Goal: Check status: Check status

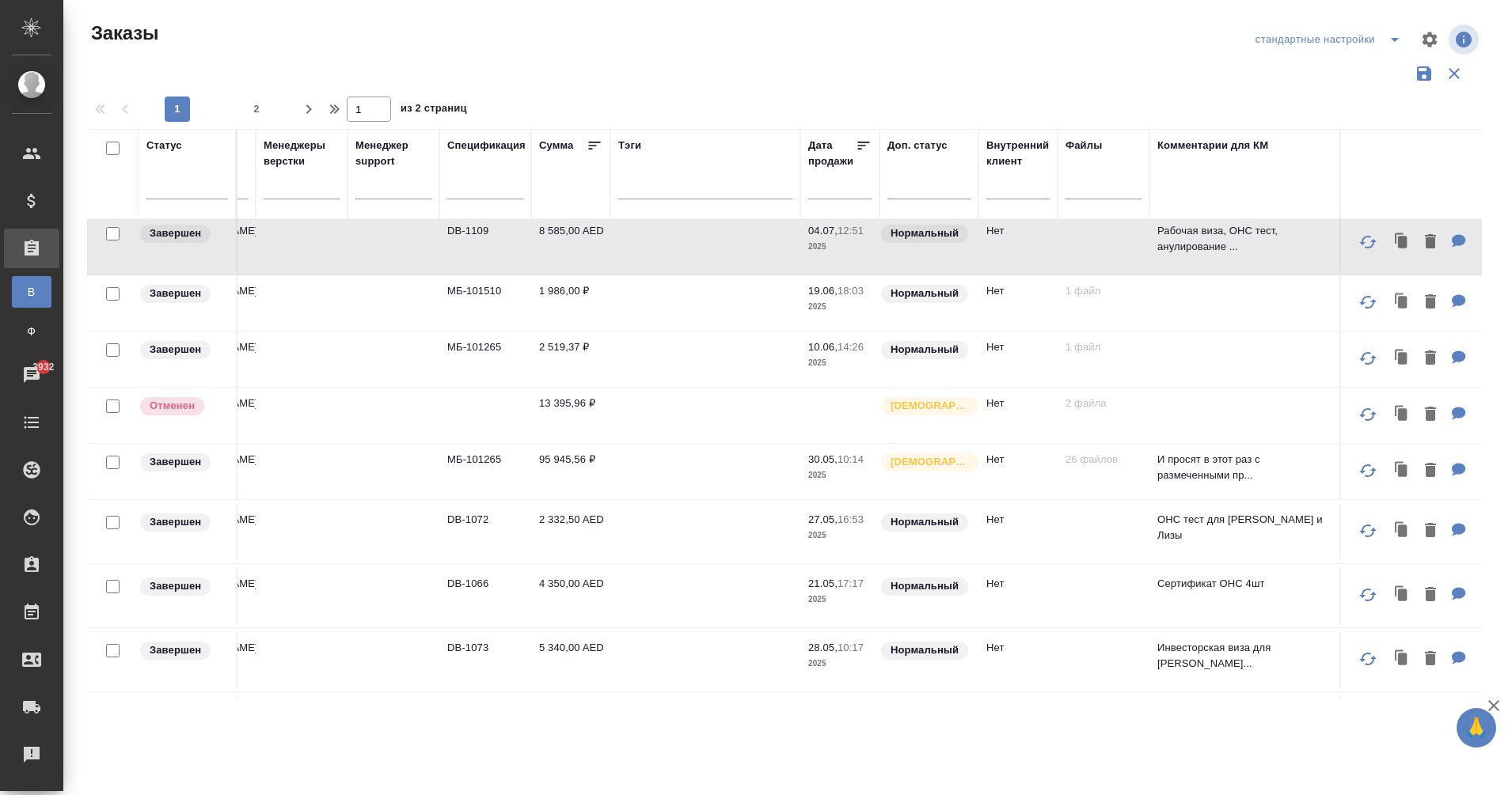
scroll to position [0, 1397]
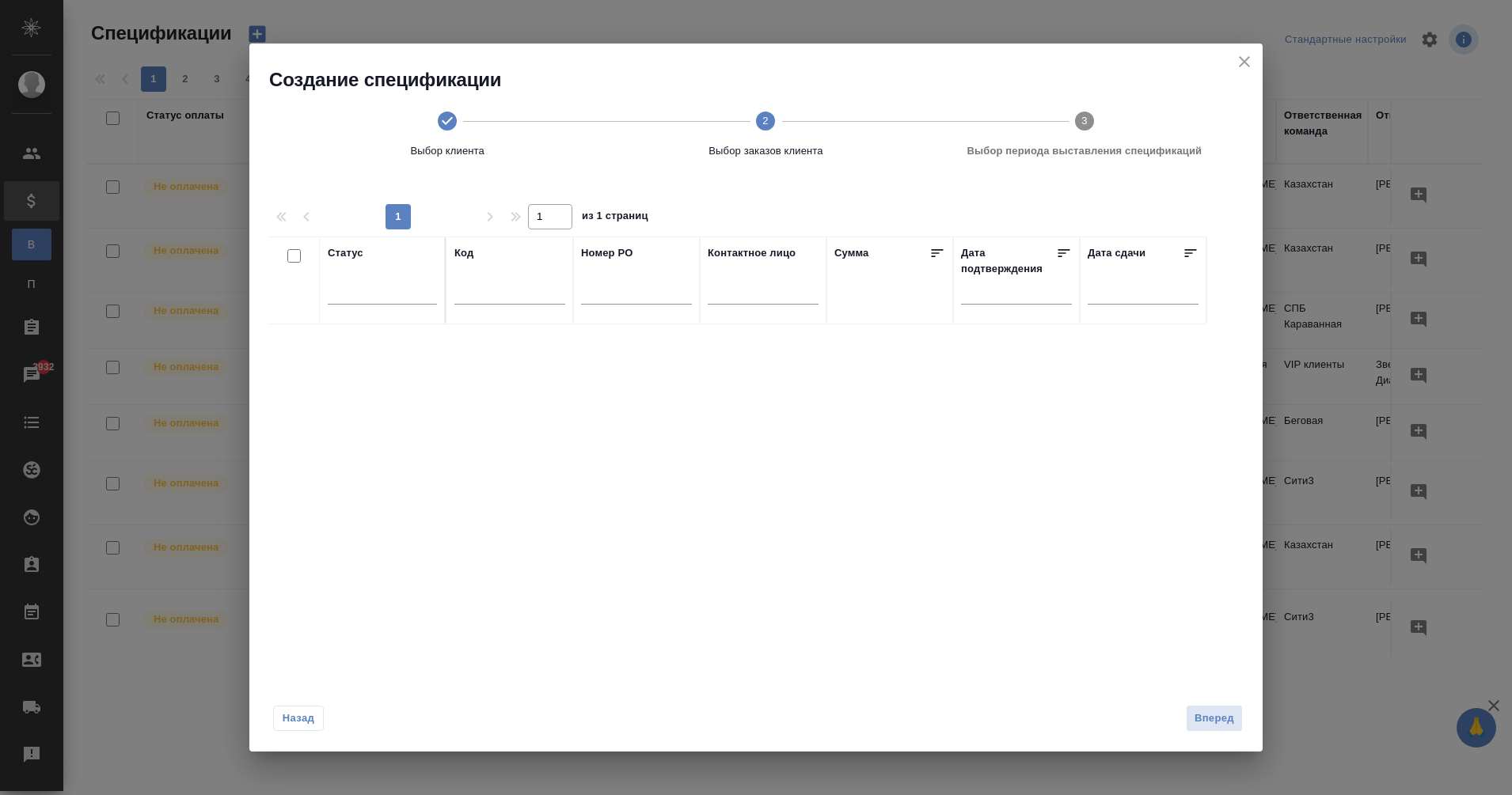
click at [607, 305] on div at bounding box center [636, 296] width 111 height 38
click at [603, 299] on input "text" at bounding box center [636, 295] width 111 height 20
click at [735, 291] on input "text" at bounding box center [763, 295] width 111 height 20
click at [446, 120] on icon at bounding box center [447, 121] width 19 height 19
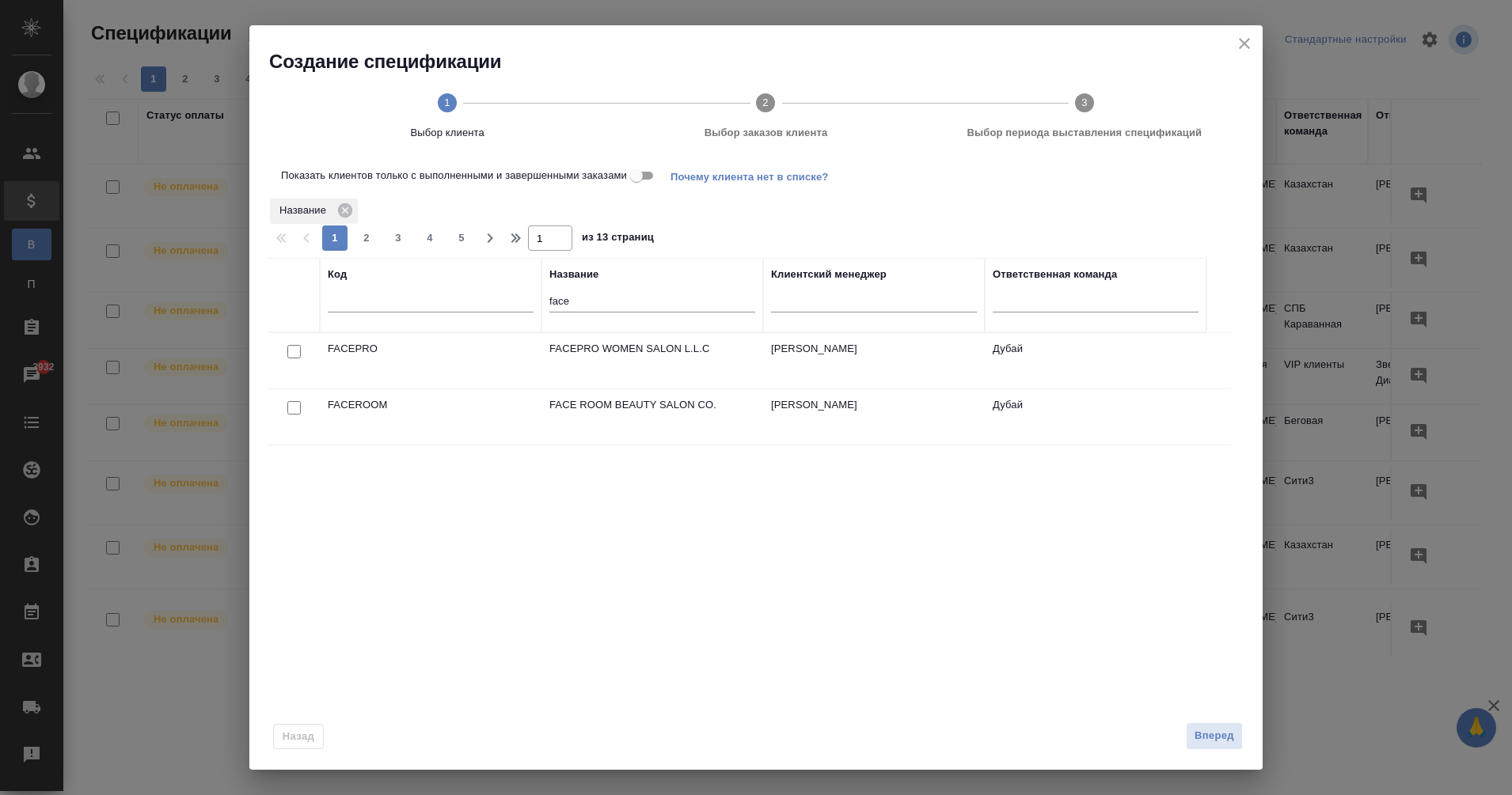
click at [298, 355] on input "checkbox" at bounding box center [294, 352] width 13 height 13
checkbox input "true"
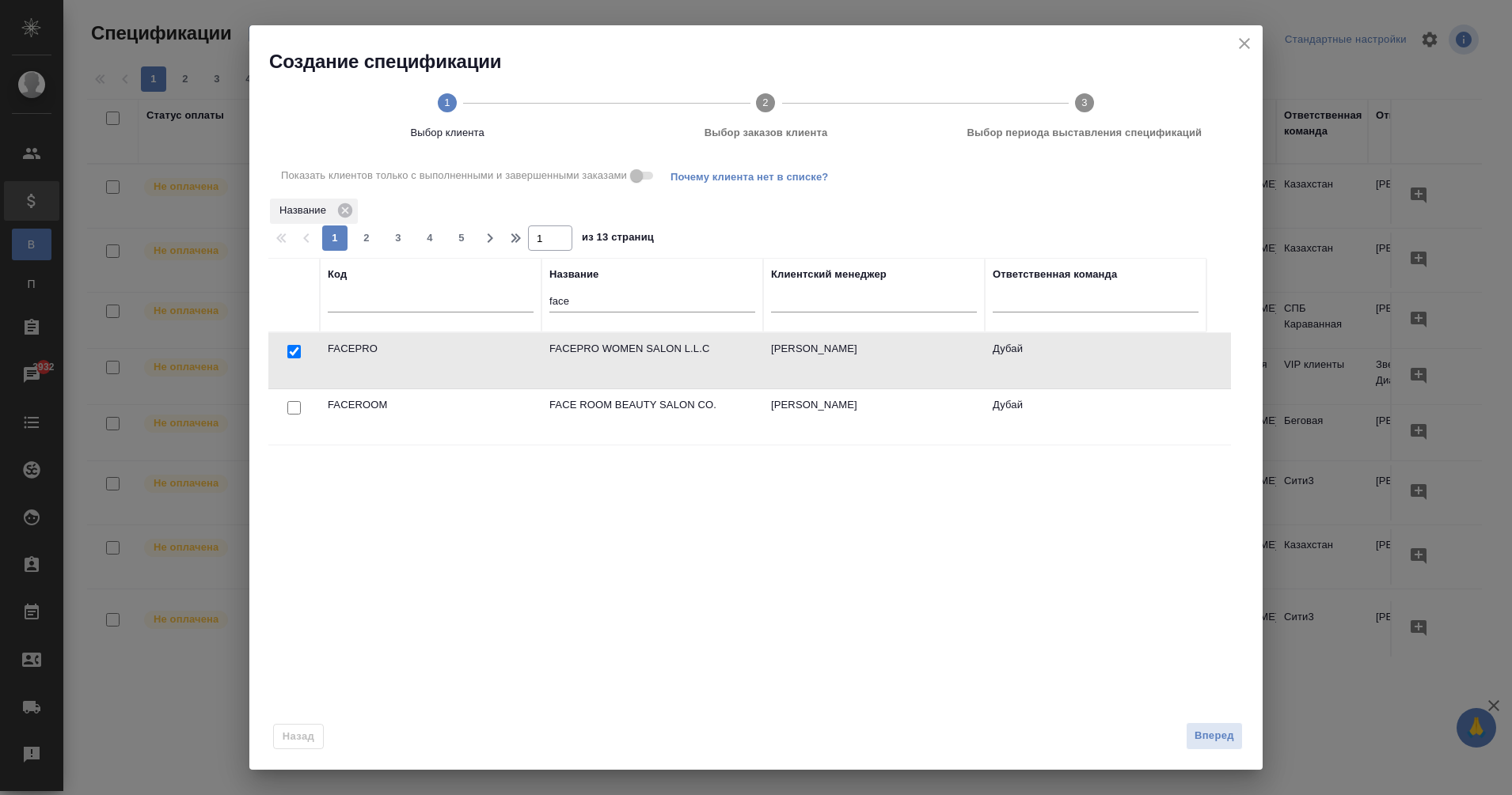
click at [1202, 753] on div "Назад Вперед" at bounding box center [756, 732] width 1013 height 74
click at [1207, 735] on span "Вперед" at bounding box center [1214, 737] width 39 height 18
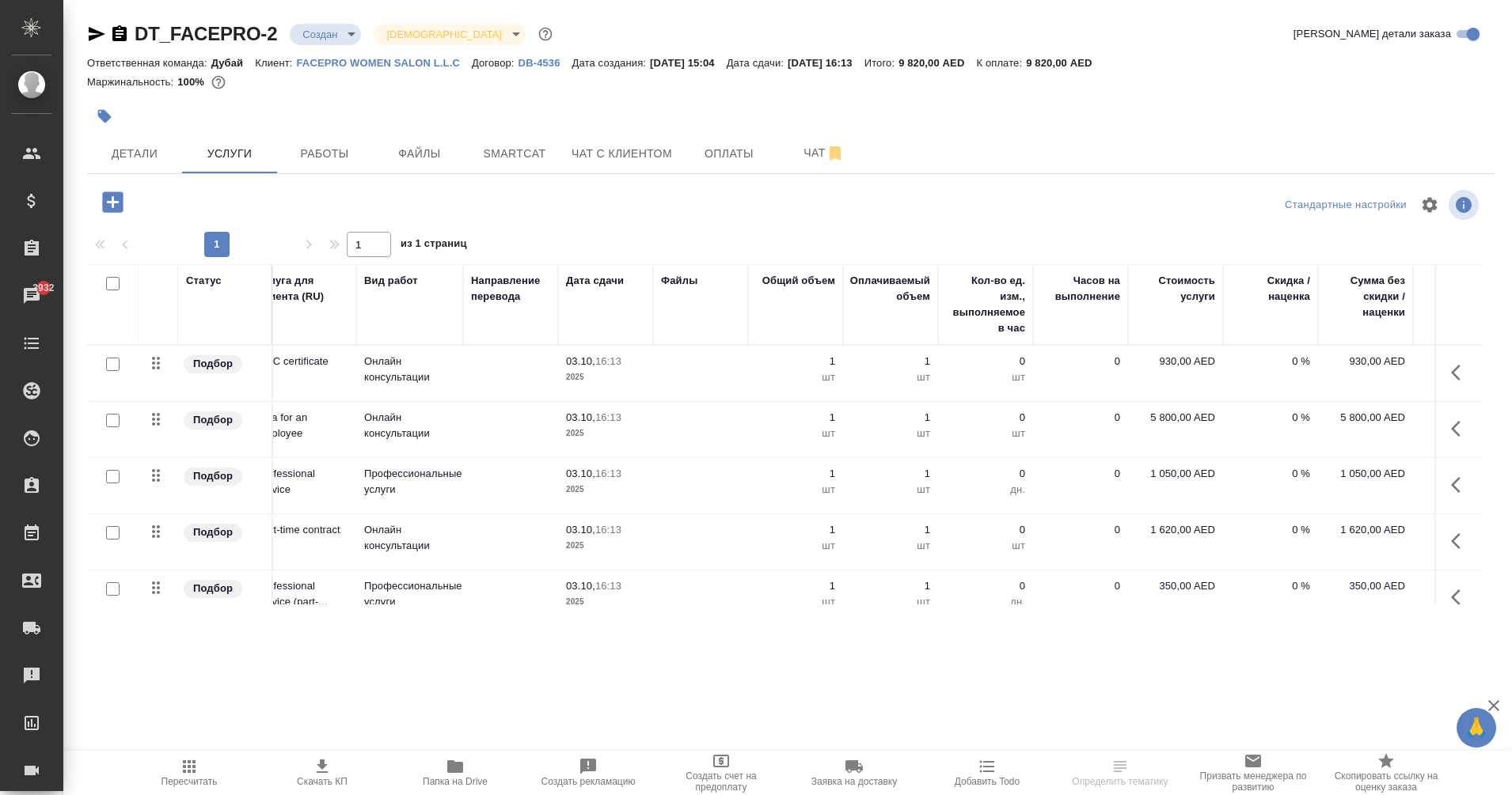
scroll to position [0, 27]
click at [307, 33] on body "🙏 .cls-1 fill:#fff; AWATERA Eganian Margarita Клиенты Спецификации Заказы 3932 …" at bounding box center [756, 397] width 1512 height 795
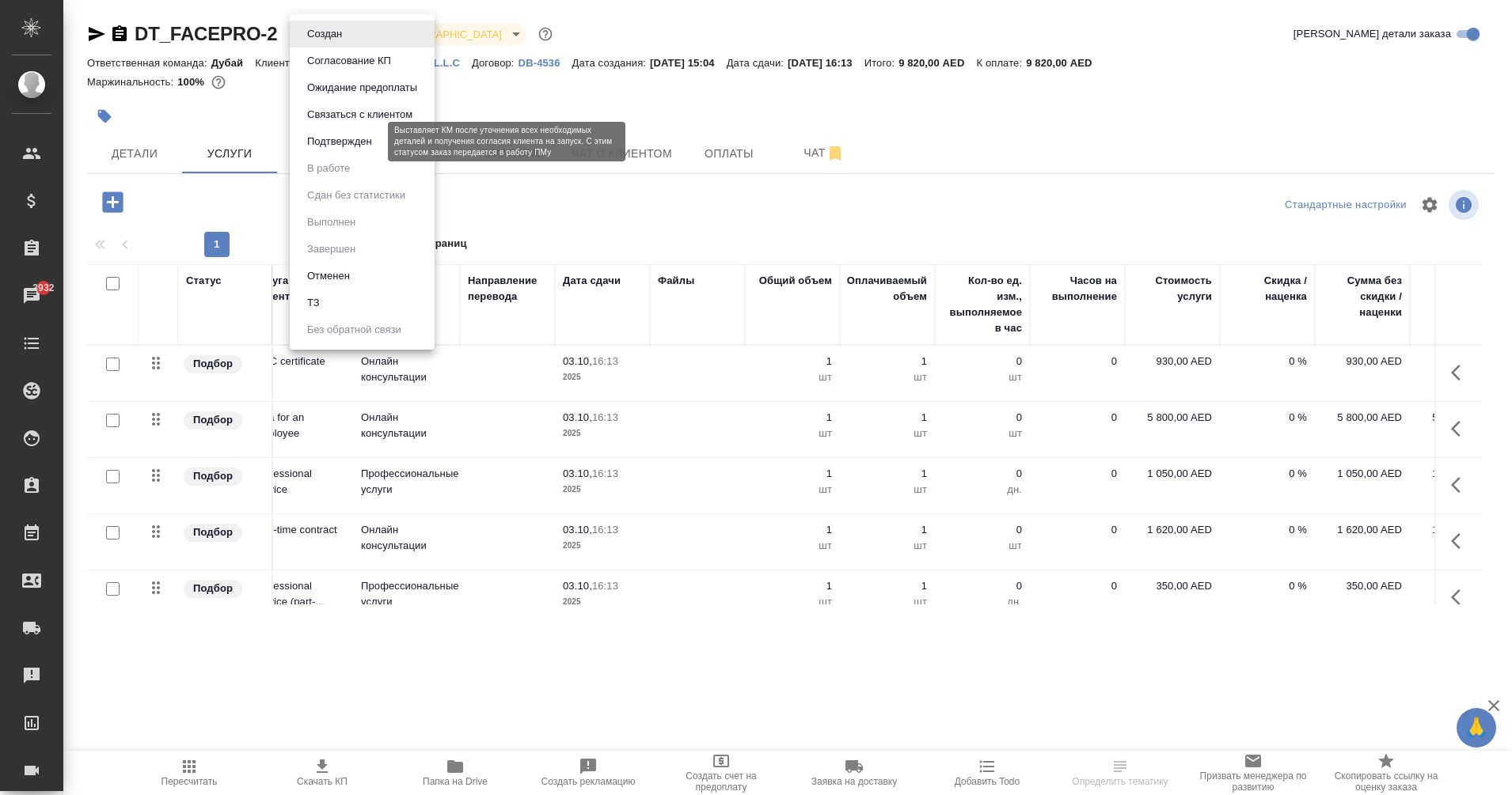
click at [362, 138] on button "Подтвержден" at bounding box center [339, 141] width 74 height 18
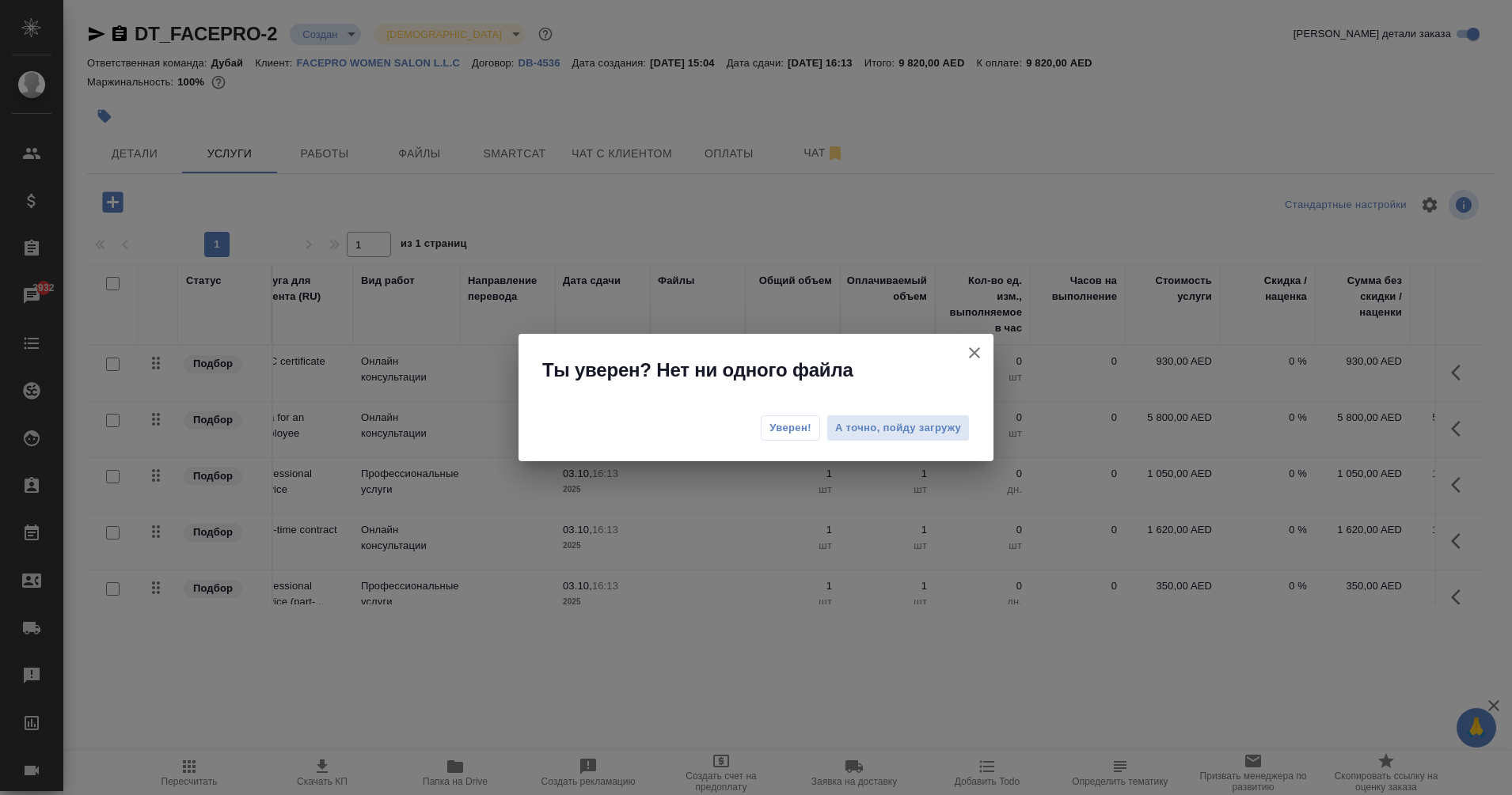
click at [801, 428] on span "Уверен!" at bounding box center [790, 428] width 42 height 16
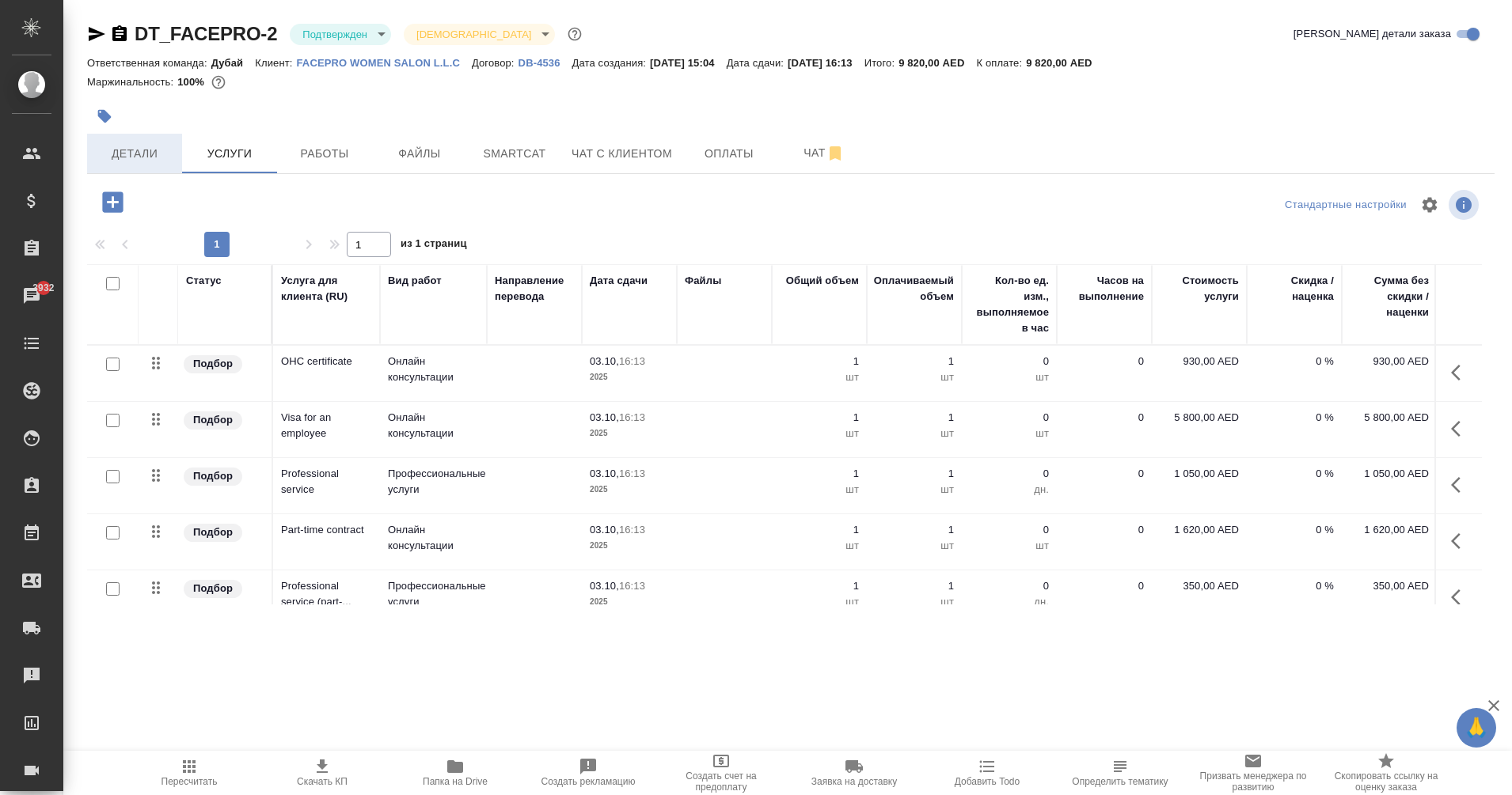
click at [116, 147] on span "Детали" at bounding box center [134, 154] width 76 height 20
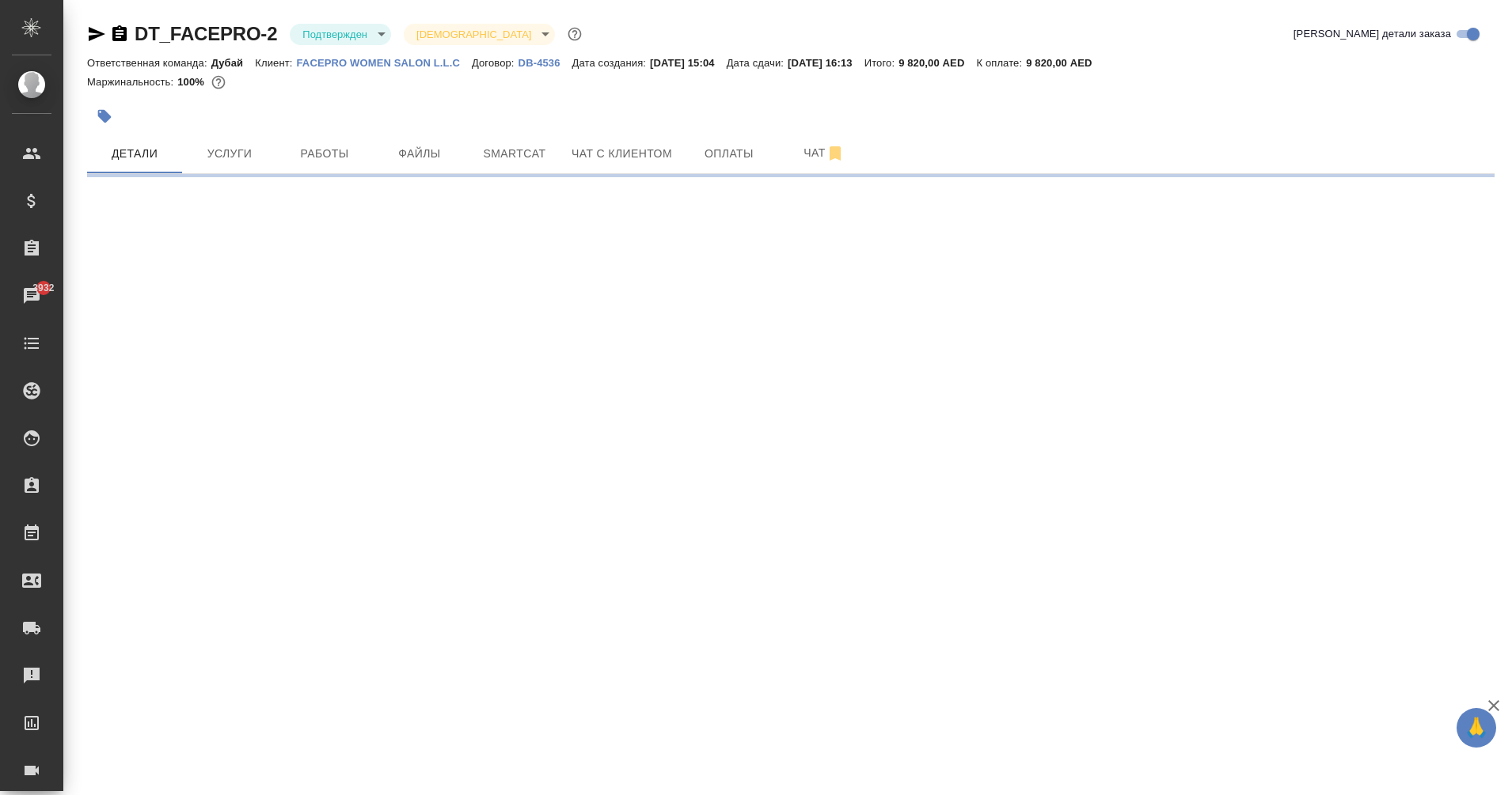
select select "RU"
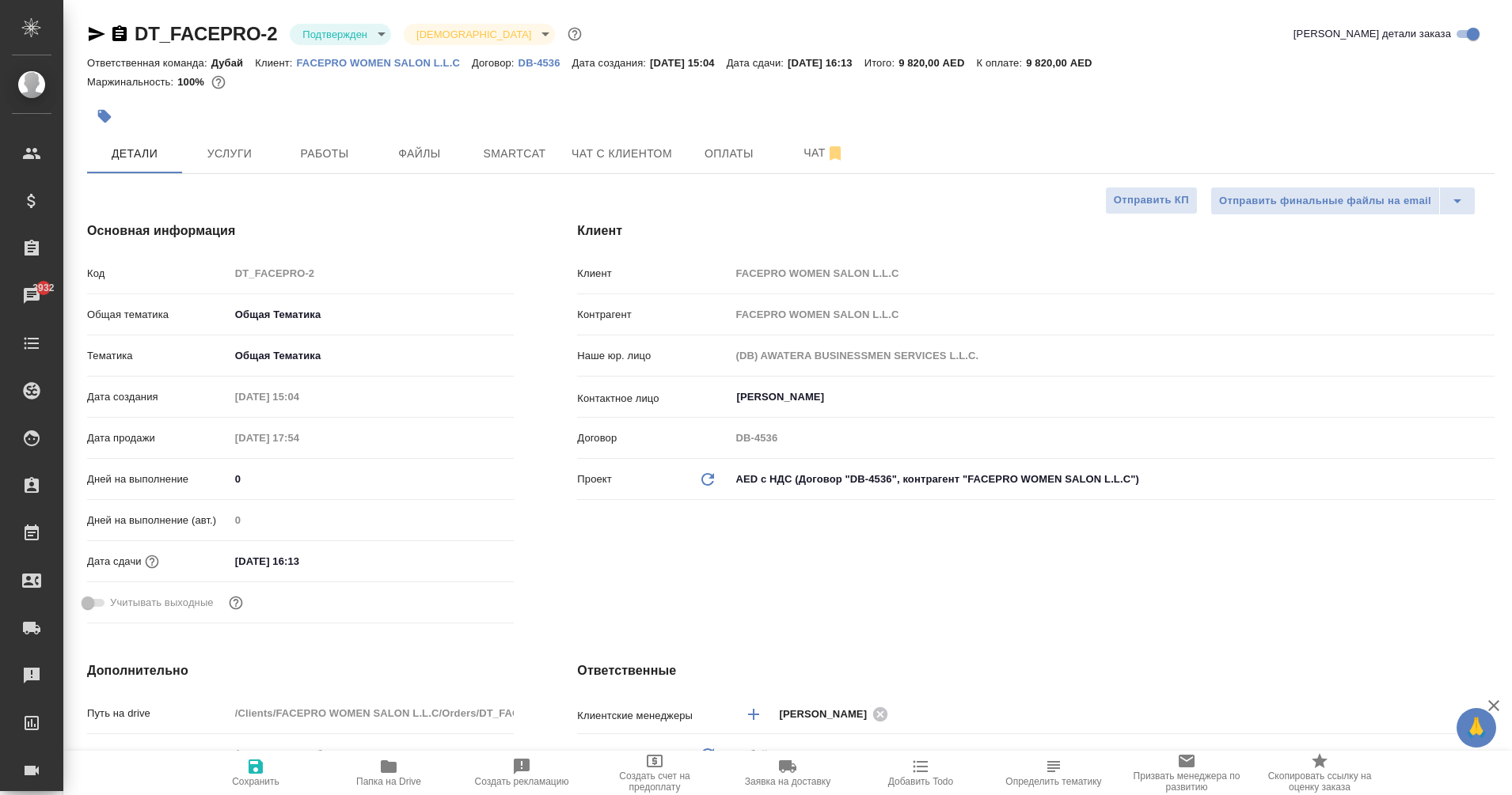
type textarea "x"
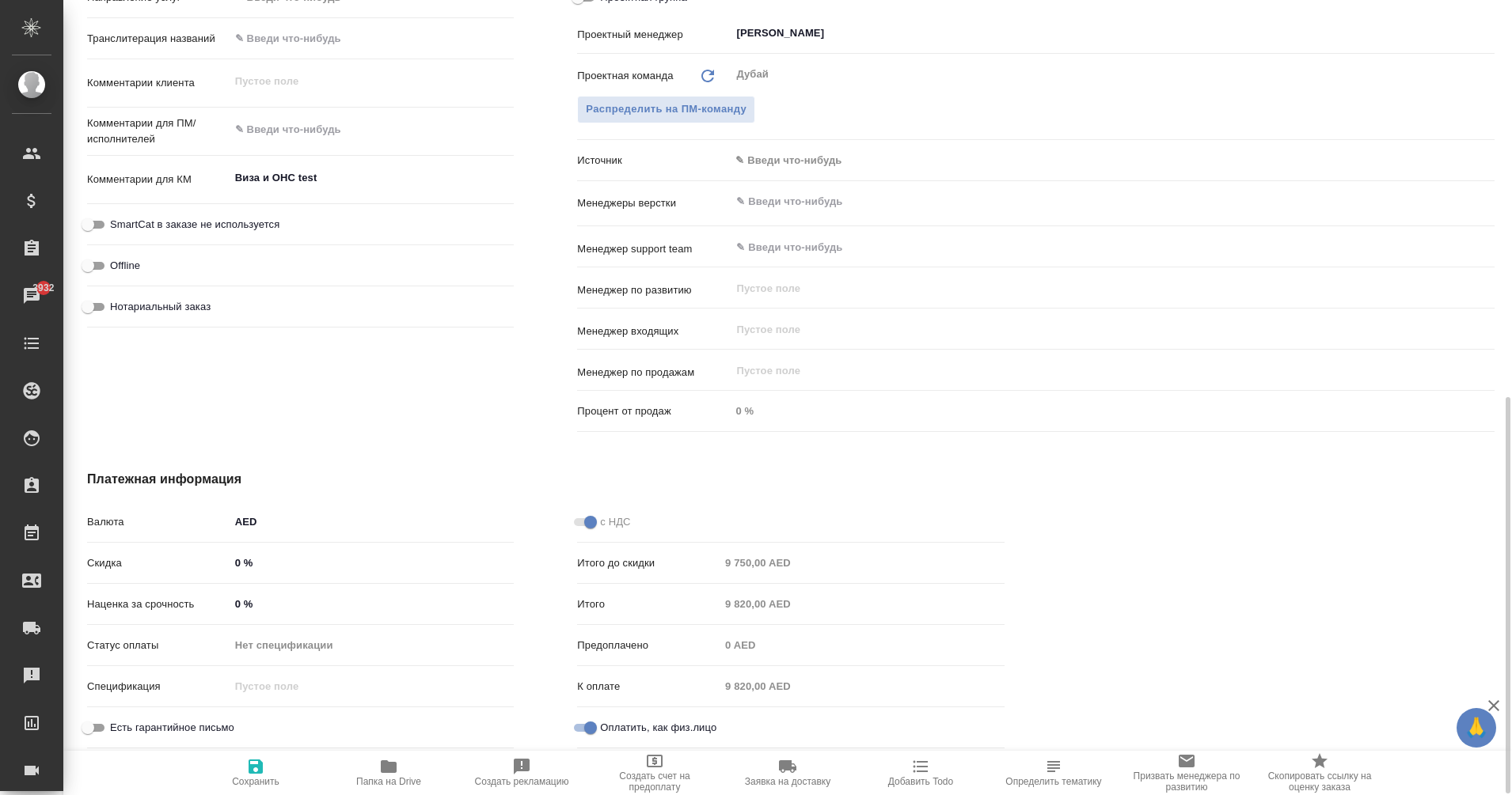
scroll to position [798, 0]
click at [249, 759] on icon "button" at bounding box center [255, 767] width 19 height 19
type textarea "x"
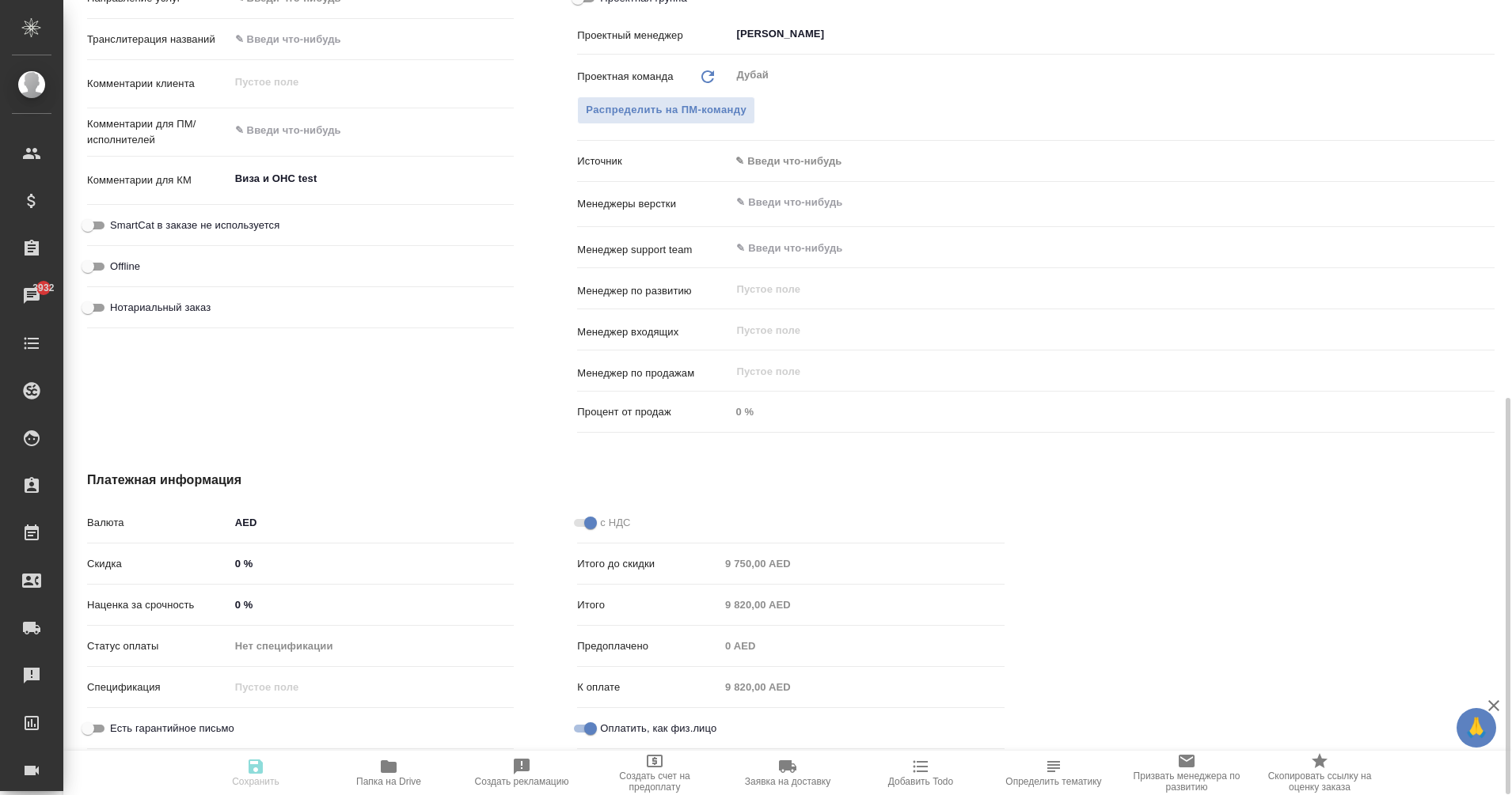
type textarea "x"
click at [589, 728] on input "Оплатить, как физ.лицо" at bounding box center [591, 728] width 57 height 19
checkbox input "false"
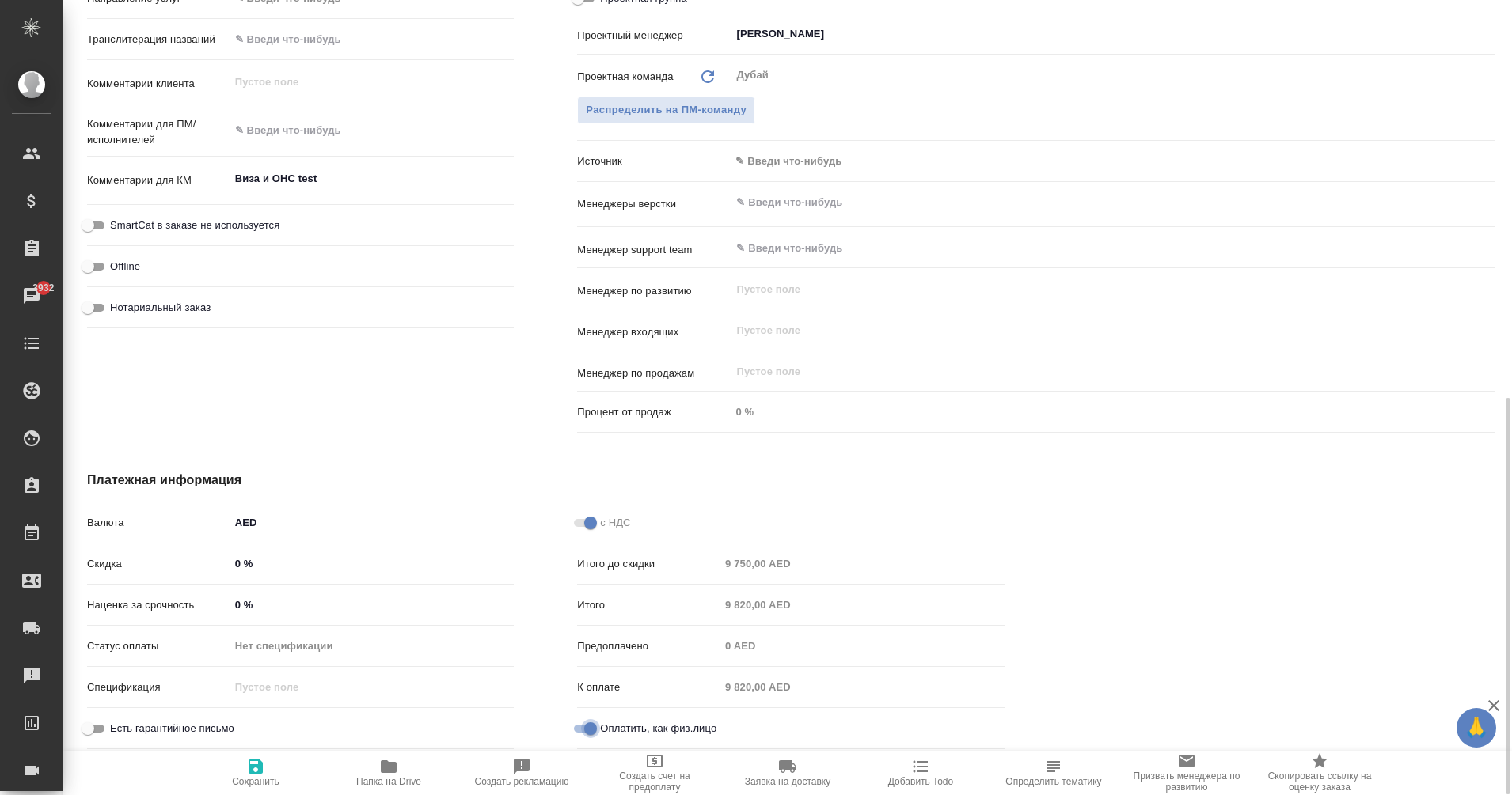
type textarea "x"
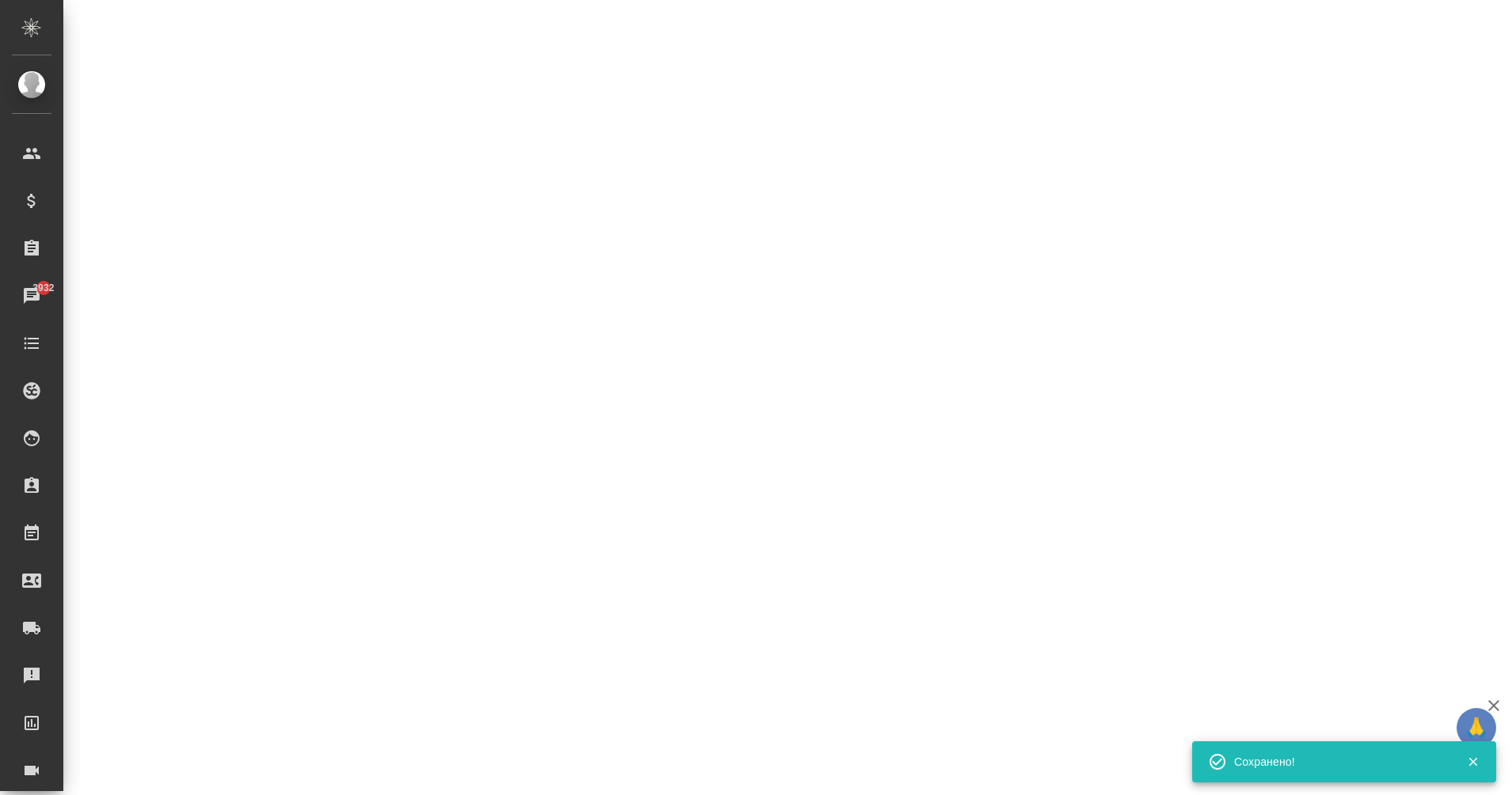
select select "RU"
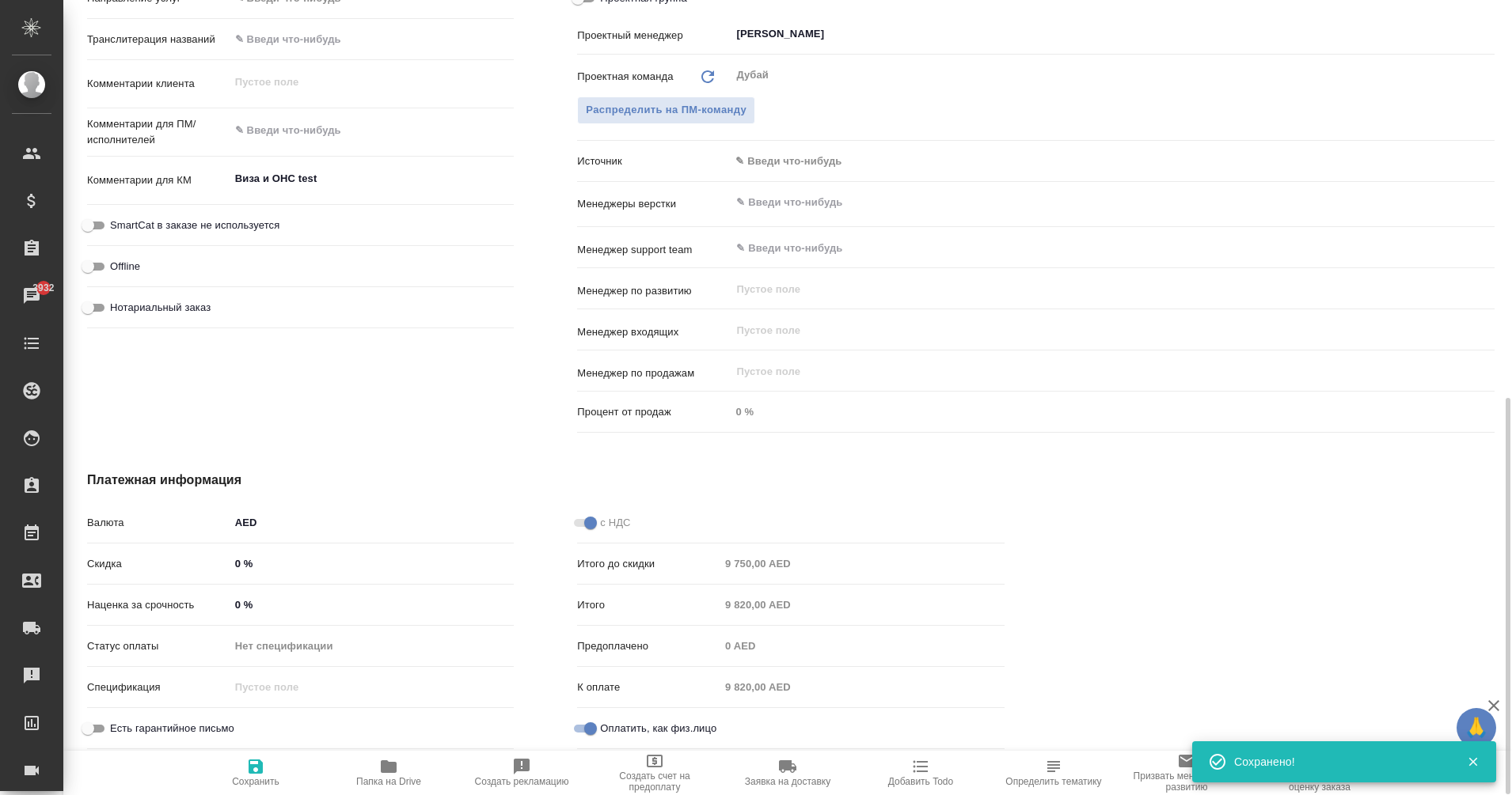
type textarea "x"
click at [591, 732] on input "Оплатить, как физ.лицо" at bounding box center [591, 728] width 57 height 19
checkbox input "false"
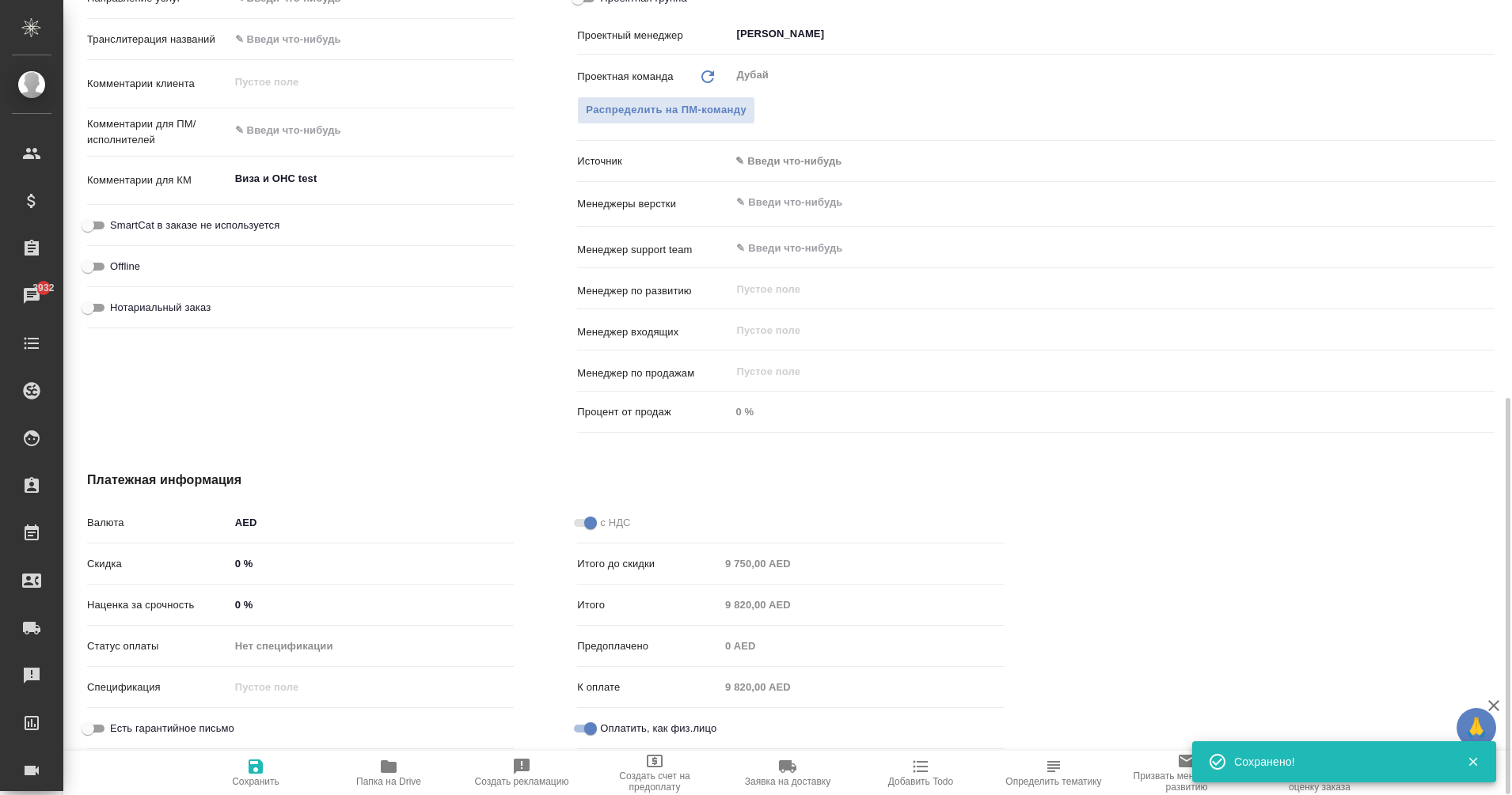
type textarea "x"
click at [262, 774] on icon "button" at bounding box center [255, 767] width 19 height 19
type textarea "x"
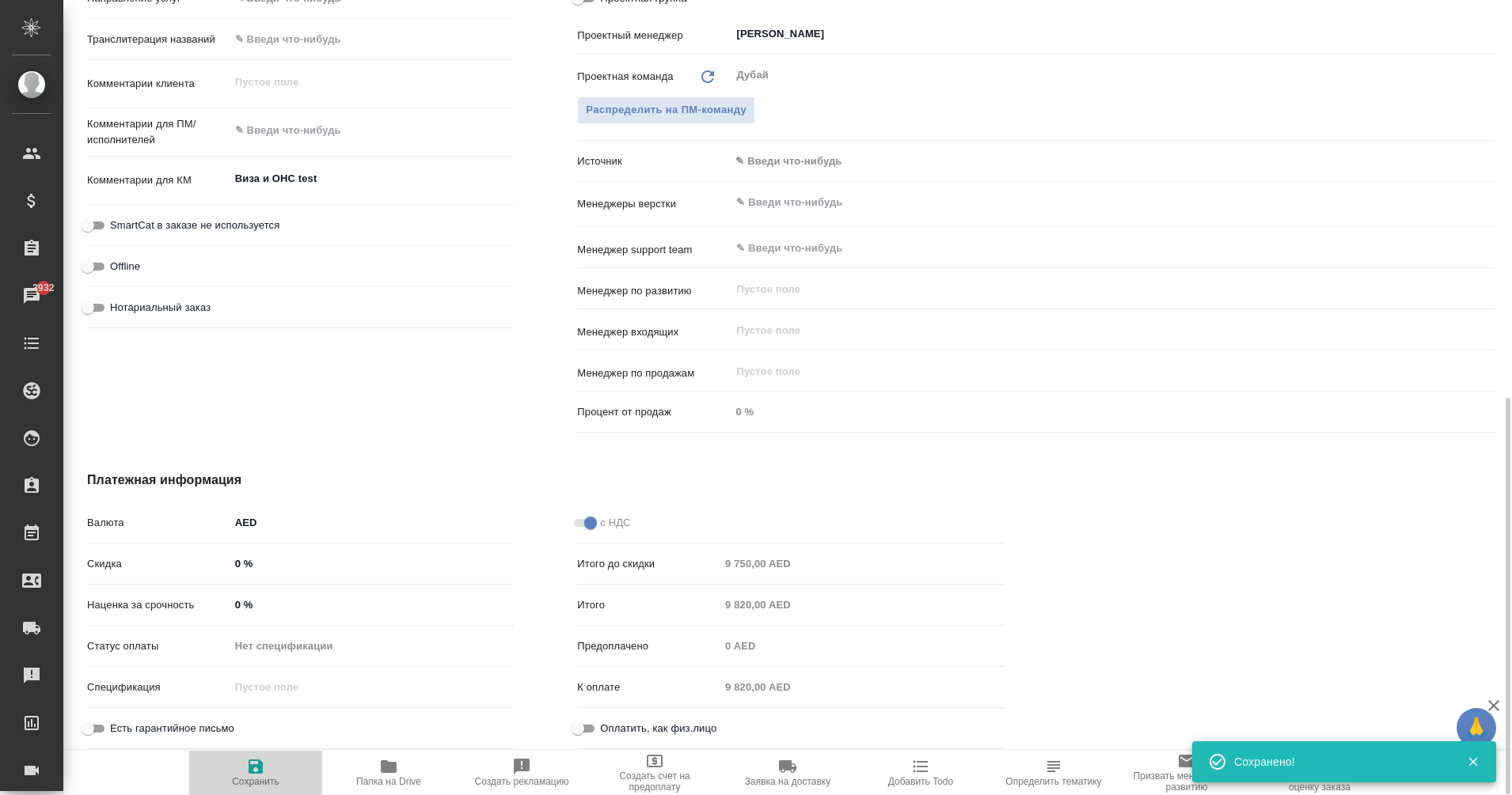
type textarea "x"
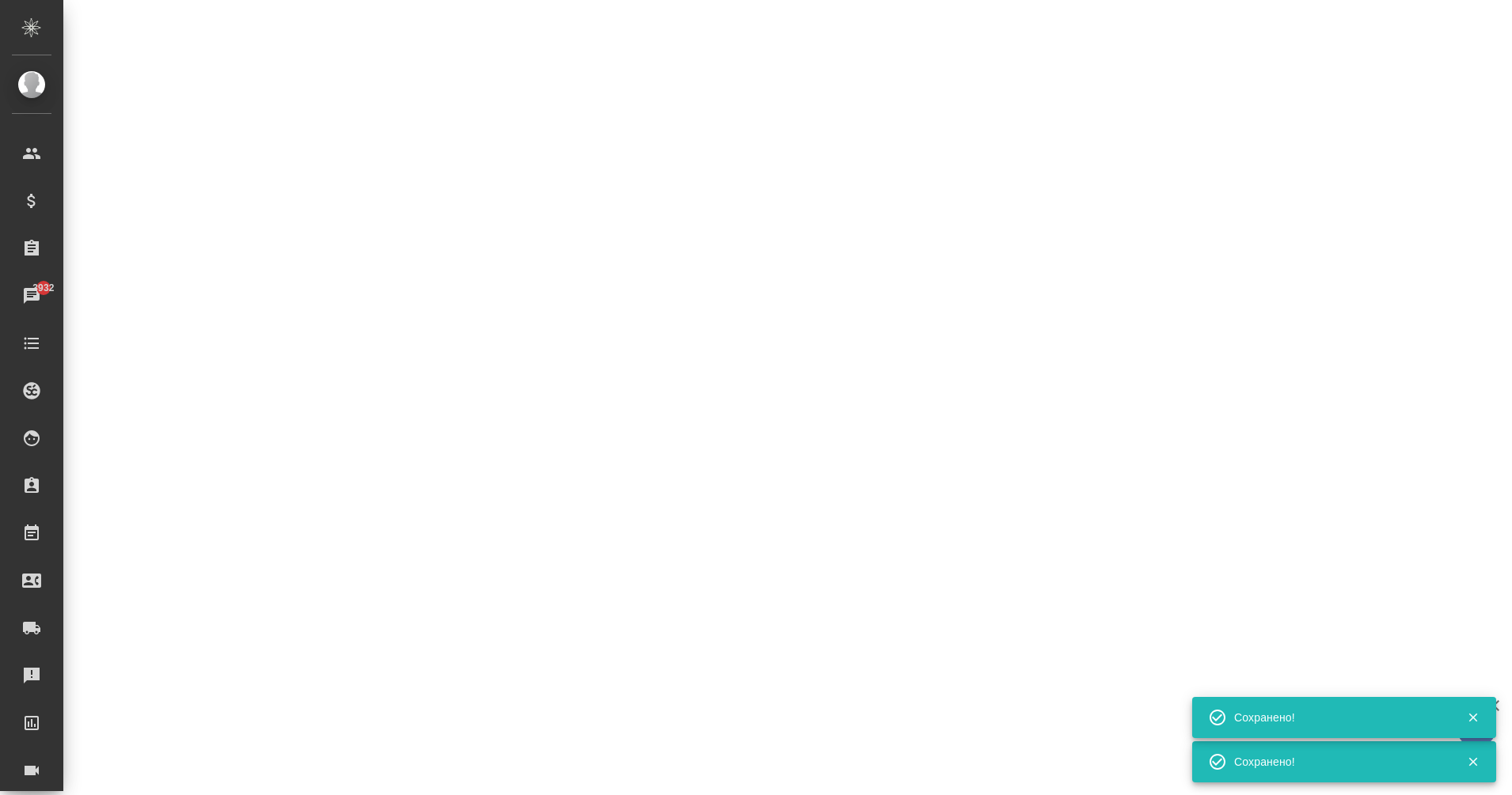
select select "RU"
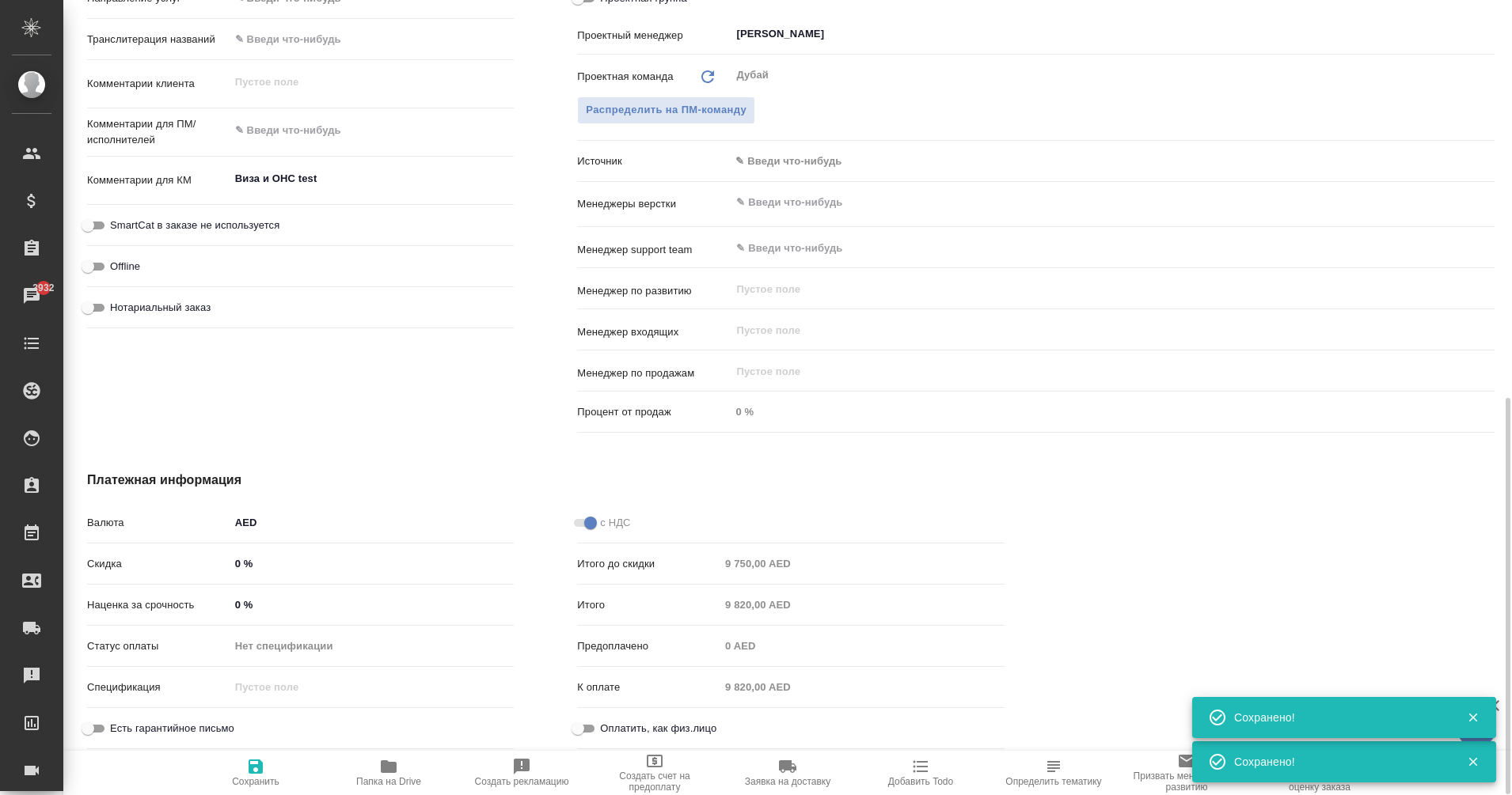
type textarea "x"
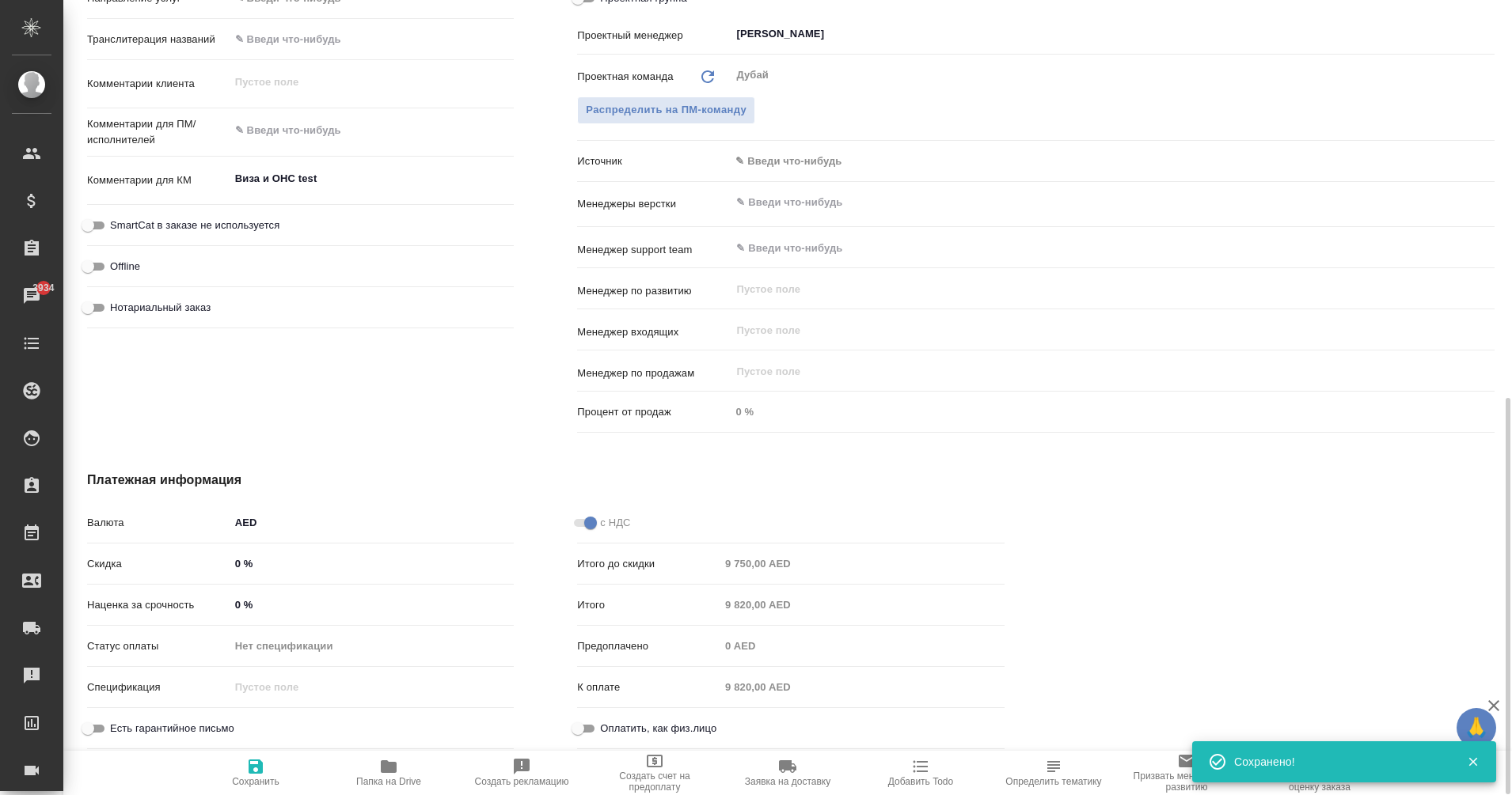
type textarea "x"
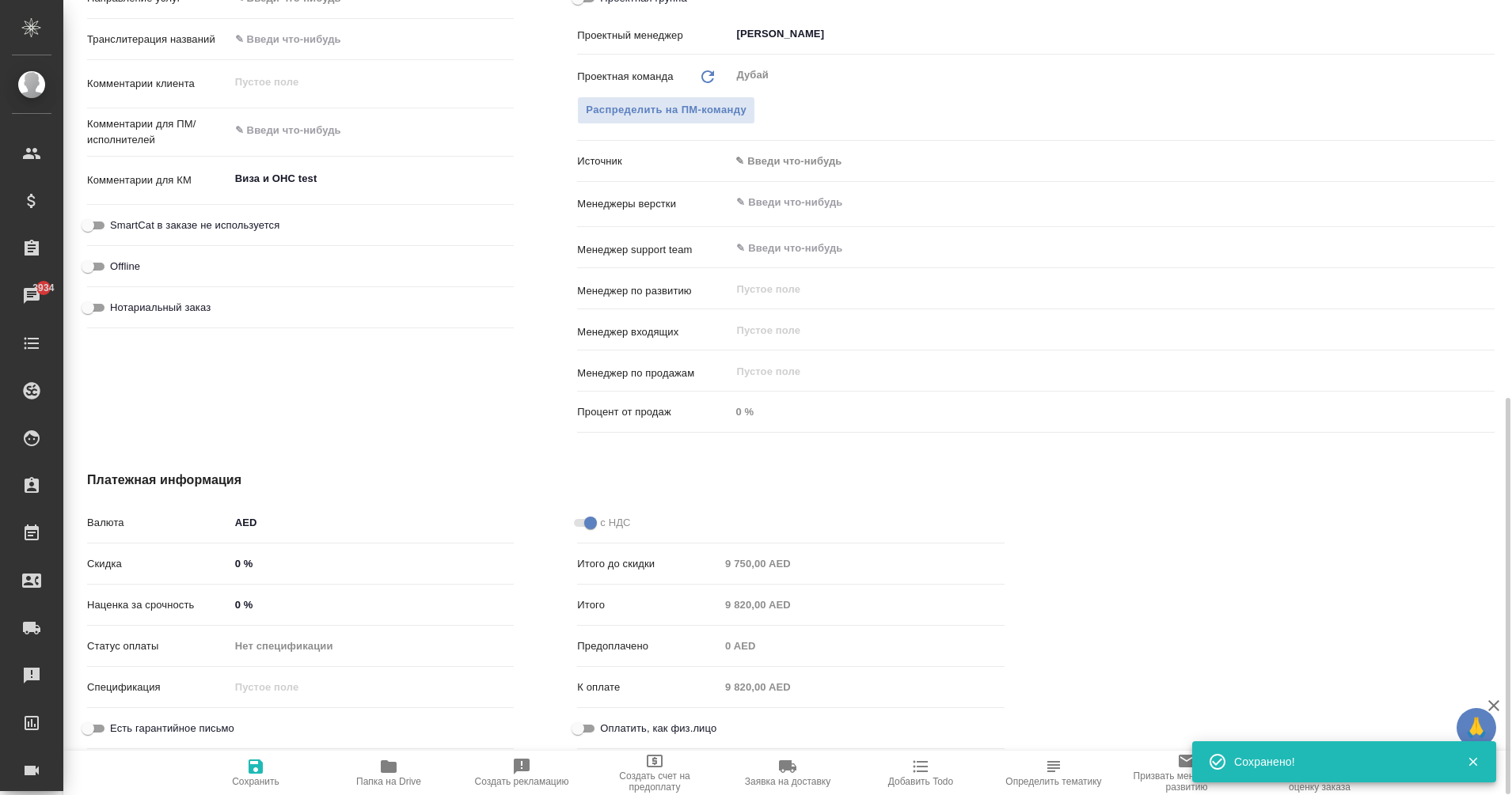
type textarea "x"
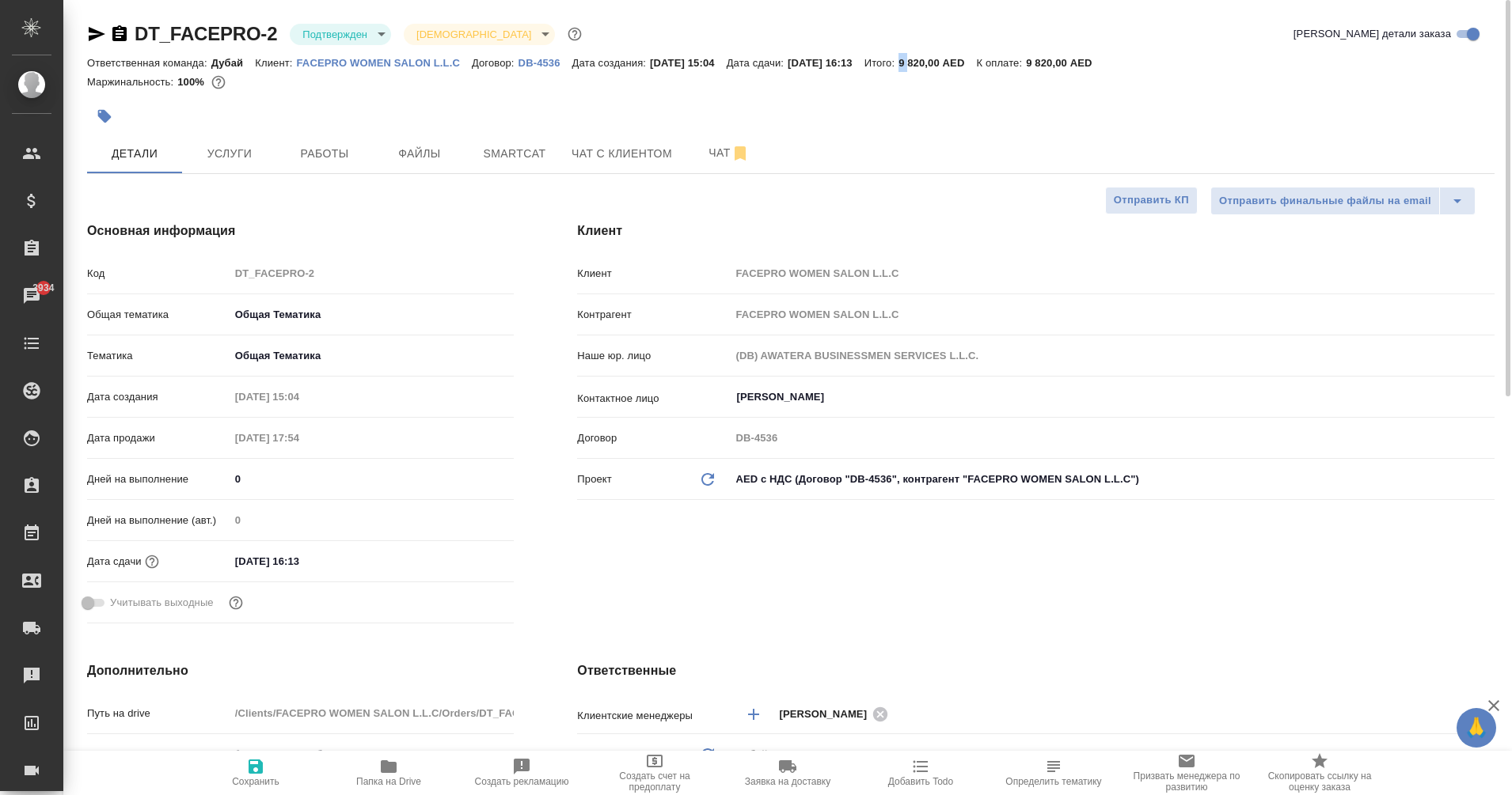
drag, startPoint x: 936, startPoint y: 60, endPoint x: 950, endPoint y: 61, distance: 14.0
click at [950, 61] on div "Ответственная команда: Дубай Клиент: FACEPRO WOMEN SALON L.L.C Договор: DB-4536…" at bounding box center [790, 63] width 1408 height 19
drag, startPoint x: 950, startPoint y: 61, endPoint x: 964, endPoint y: 93, distance: 34.9
click at [964, 93] on div at bounding box center [790, 94] width 1408 height 3
type textarea "x"
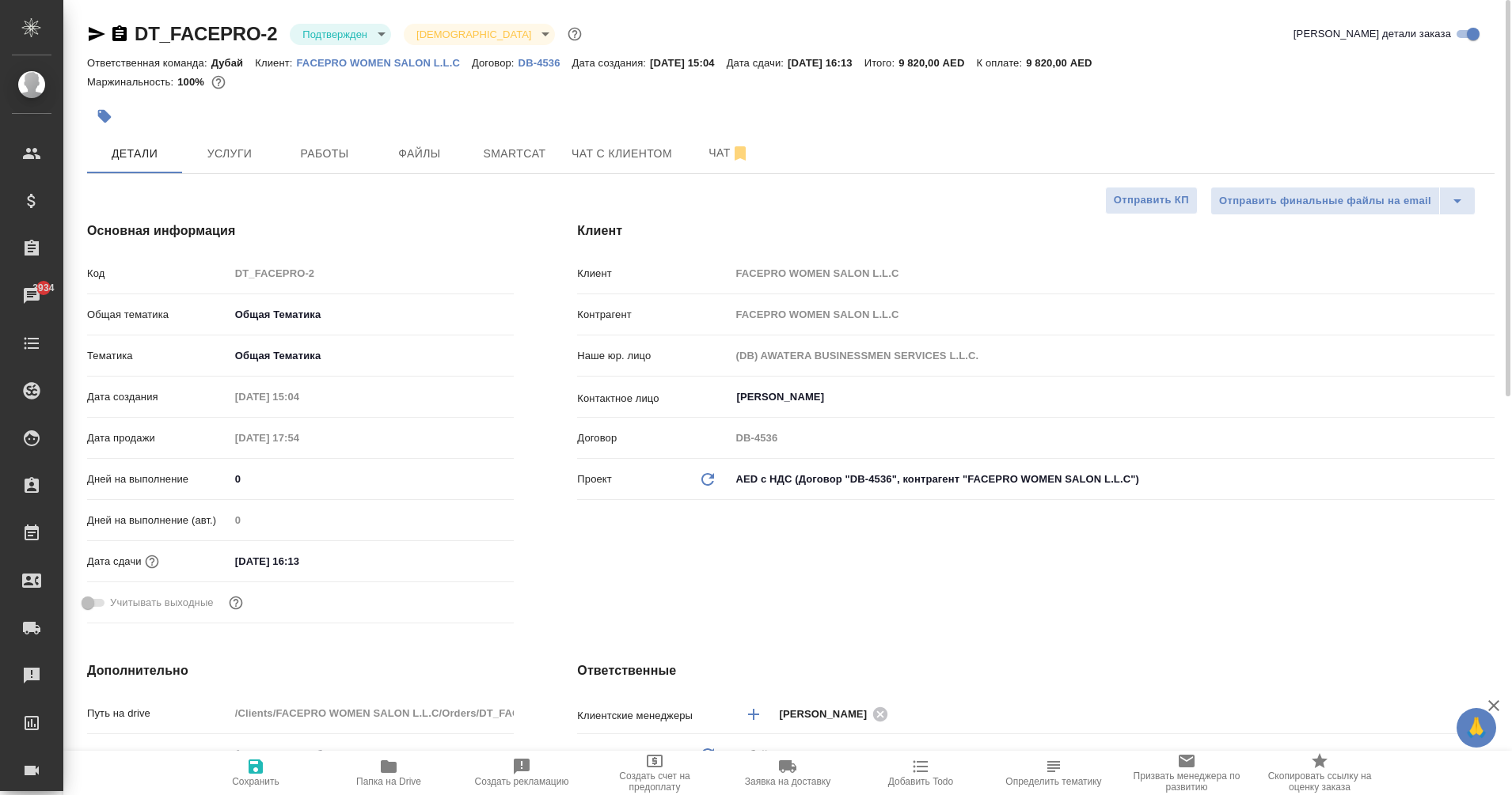
type textarea "x"
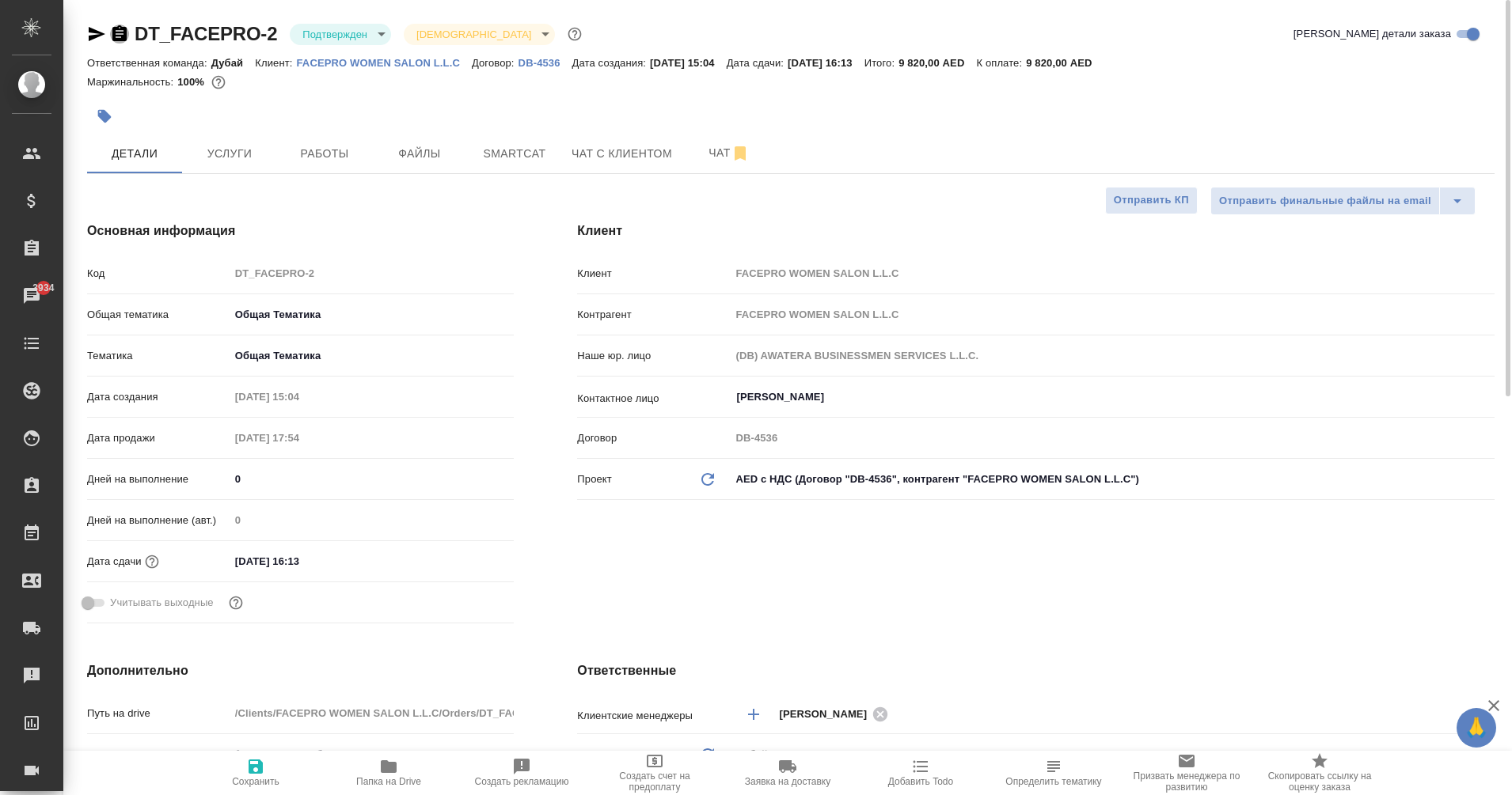
click at [122, 25] on icon "button" at bounding box center [119, 33] width 19 height 19
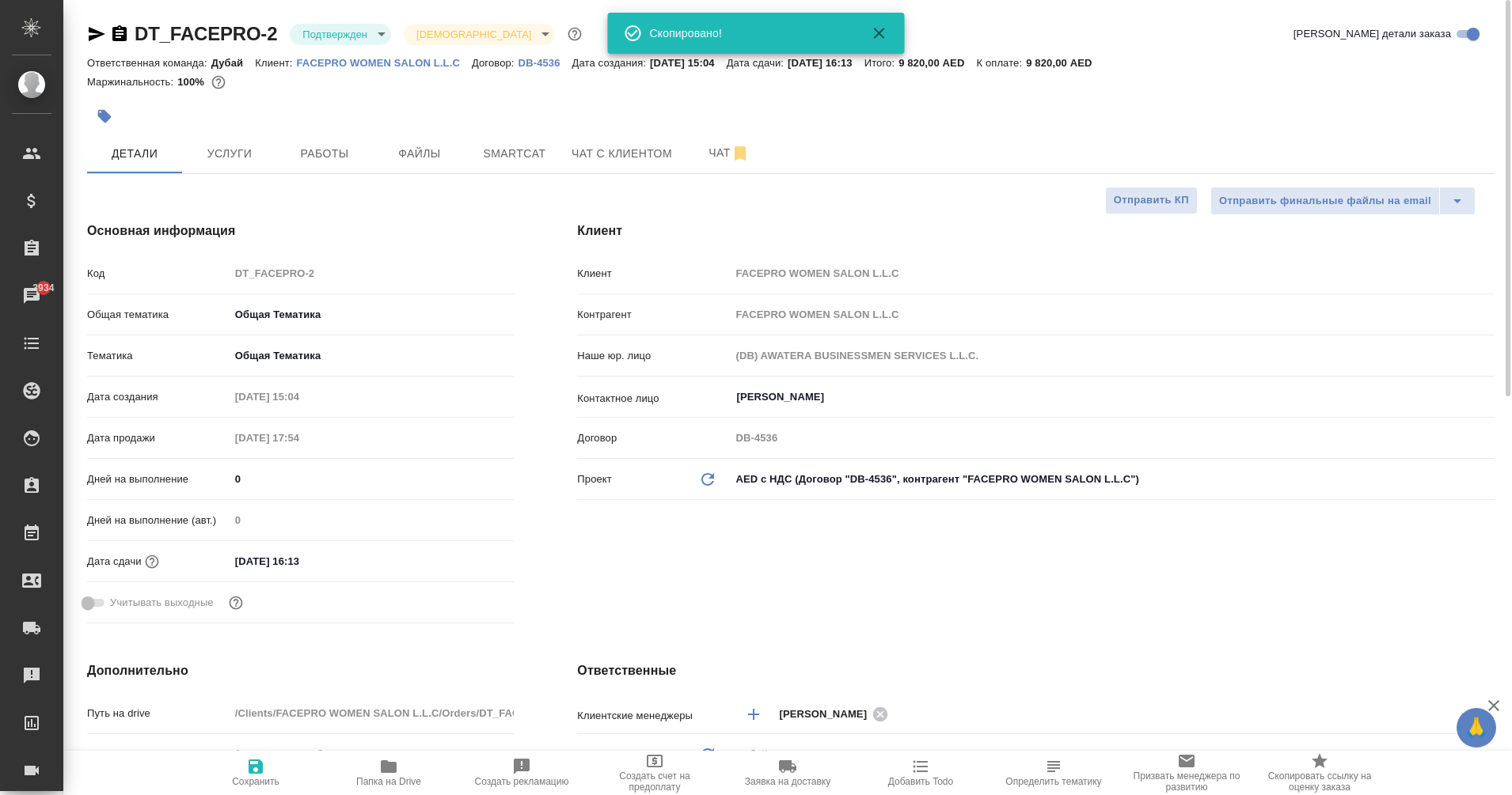
type textarea "x"
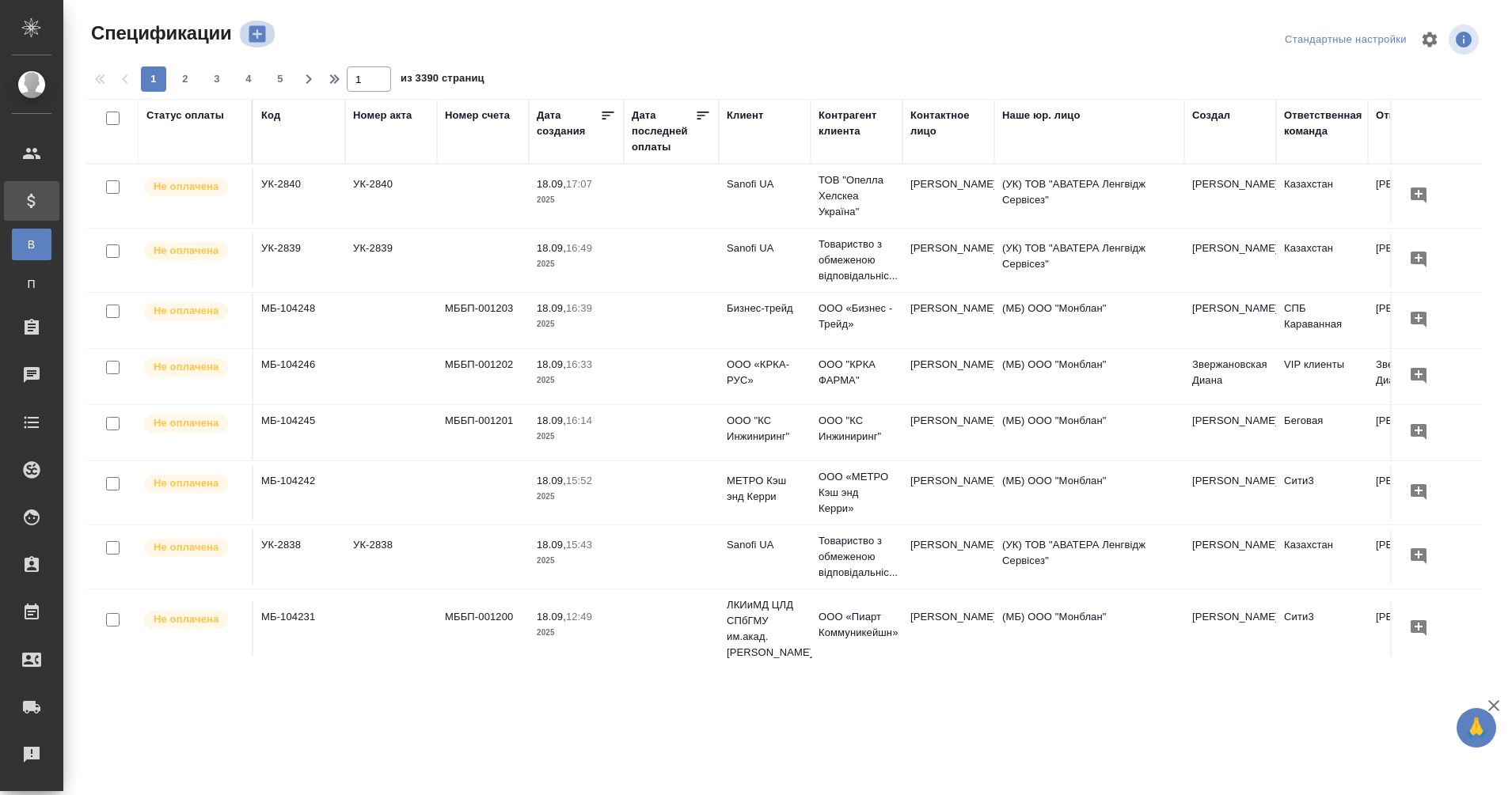
click at [258, 34] on icon "button" at bounding box center [257, 34] width 23 height 23
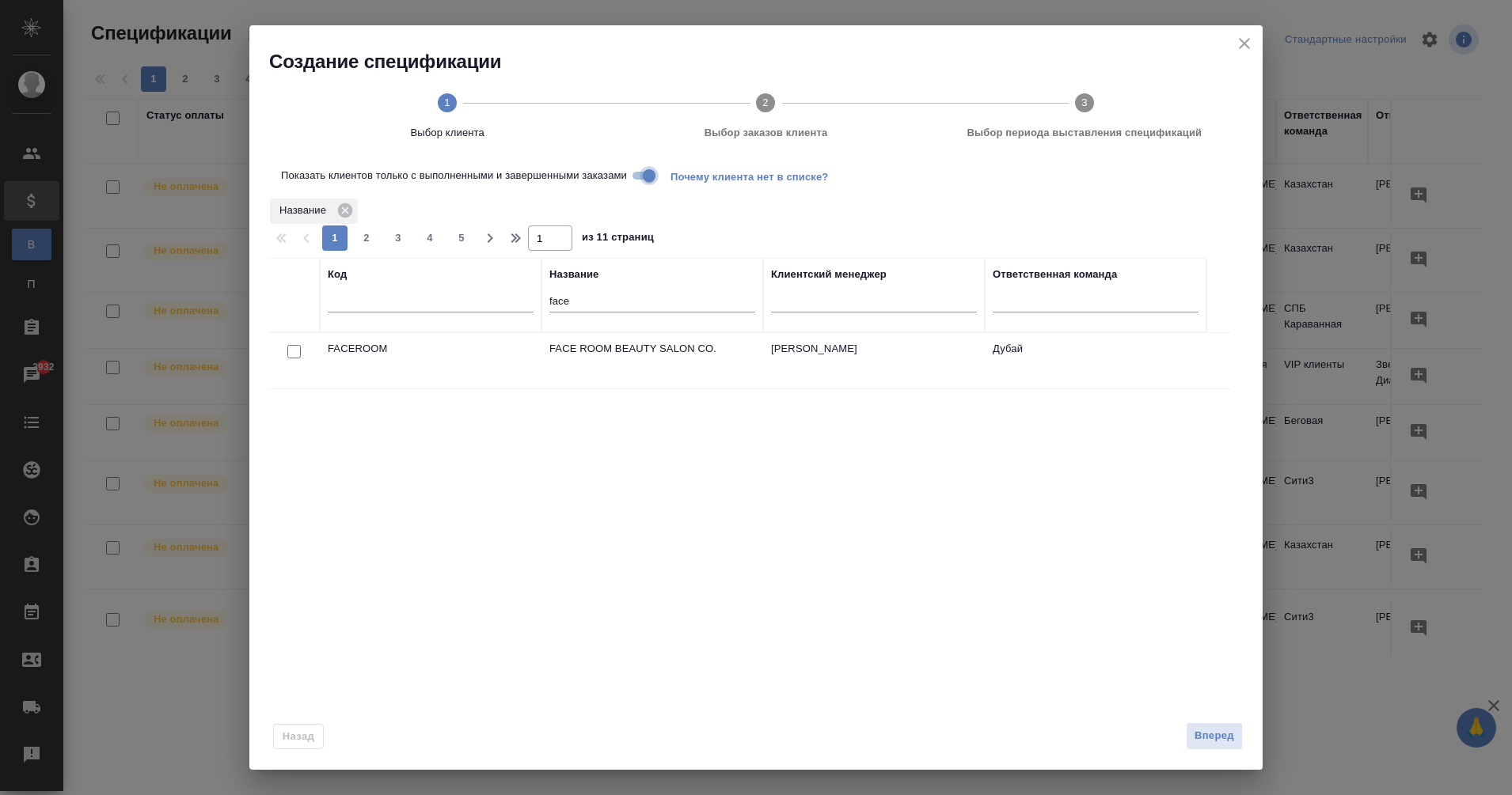
click at [653, 176] on input "Показать клиентов только с выполненными и завершенными заказами" at bounding box center [649, 175] width 57 height 19
click at [294, 354] on input "checkbox" at bounding box center [294, 352] width 13 height 13
checkbox input "true"
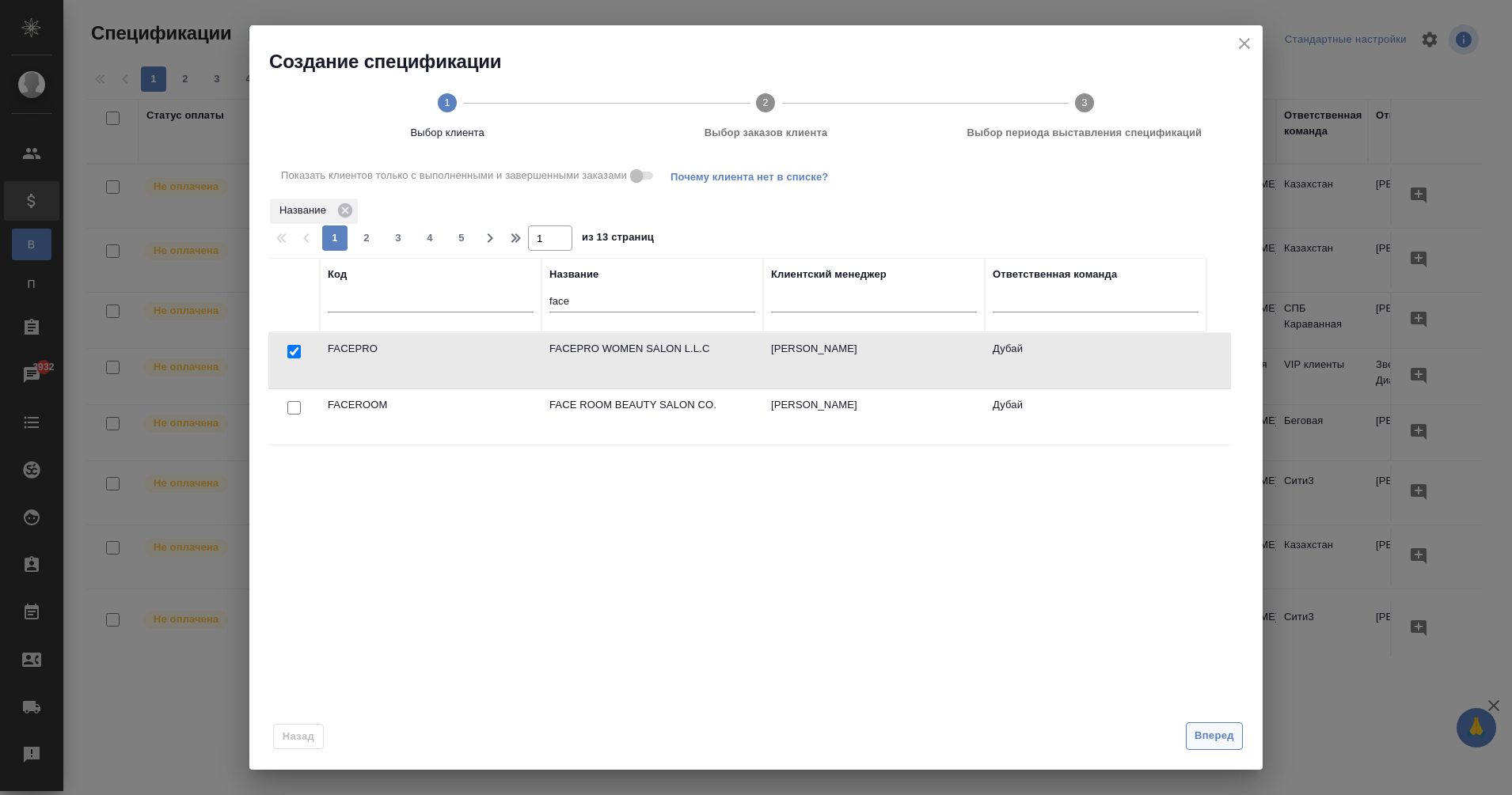
click at [1212, 744] on span "Вперед" at bounding box center [1214, 737] width 39 height 18
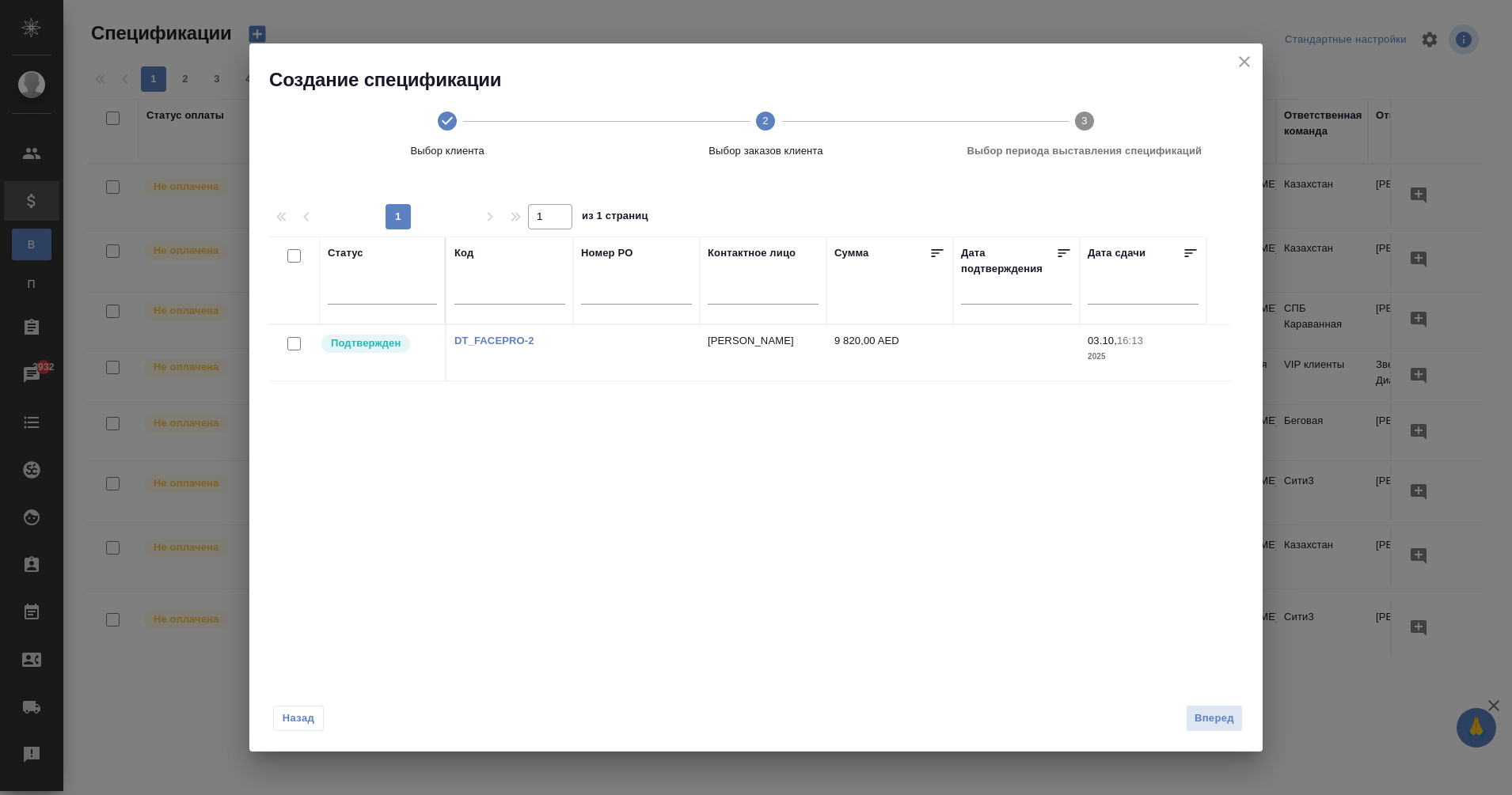
click at [286, 344] on div at bounding box center [294, 344] width 36 height 23
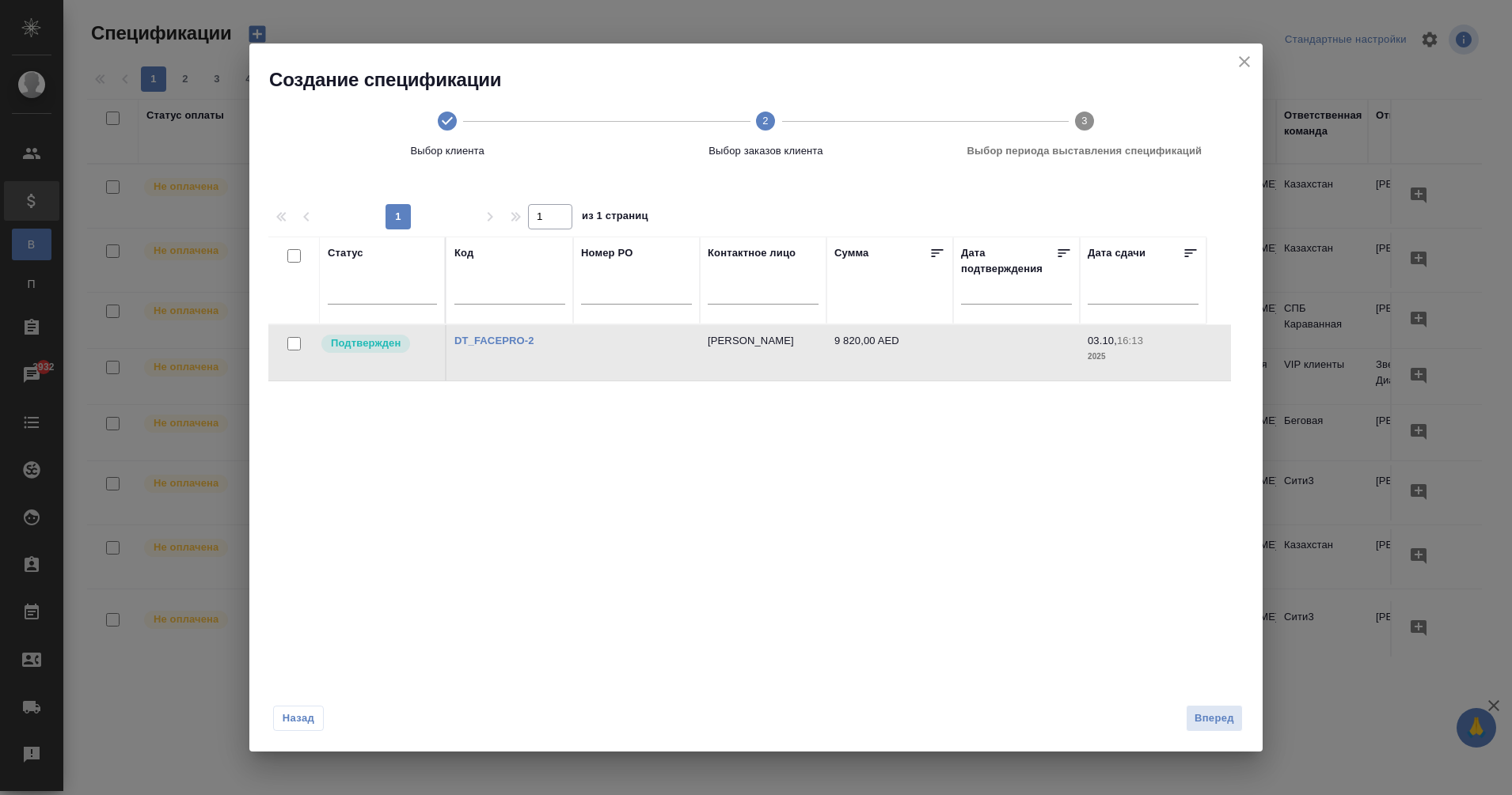
click at [298, 349] on input "checkbox" at bounding box center [294, 344] width 13 height 13
checkbox input "true"
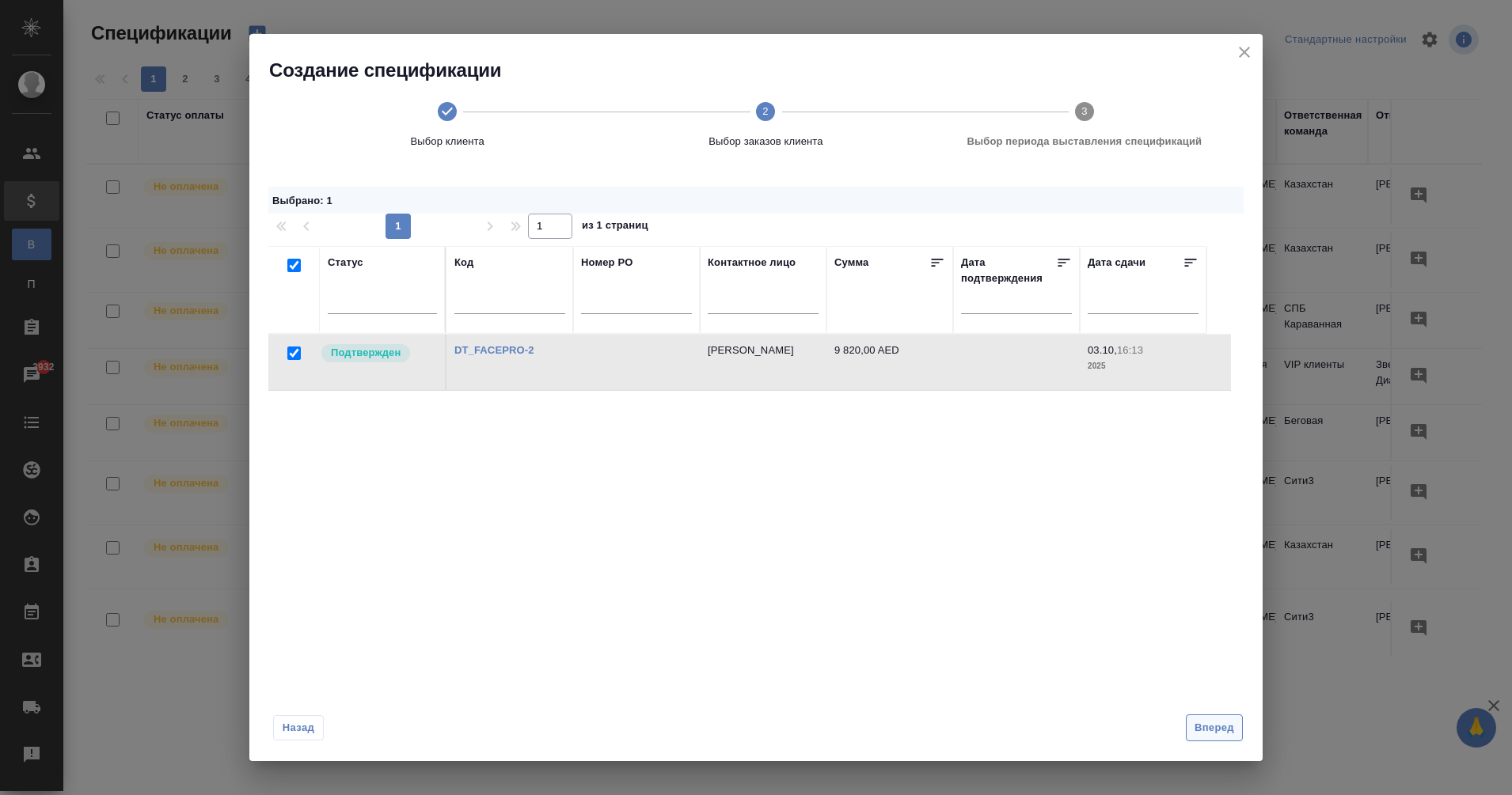
click at [1232, 723] on span "Вперед" at bounding box center [1214, 728] width 39 height 18
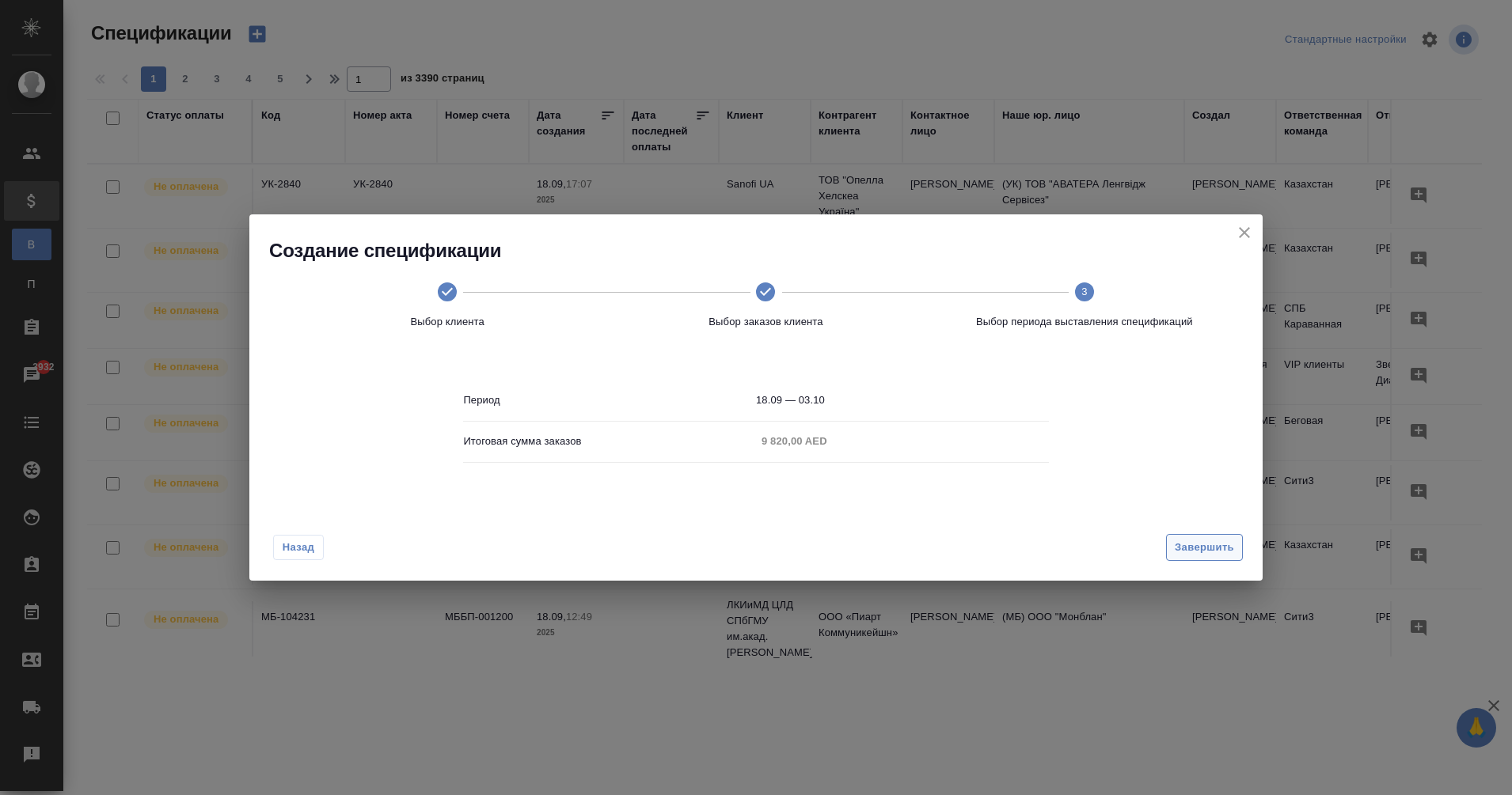
click at [1186, 547] on span "Завершить" at bounding box center [1204, 548] width 59 height 18
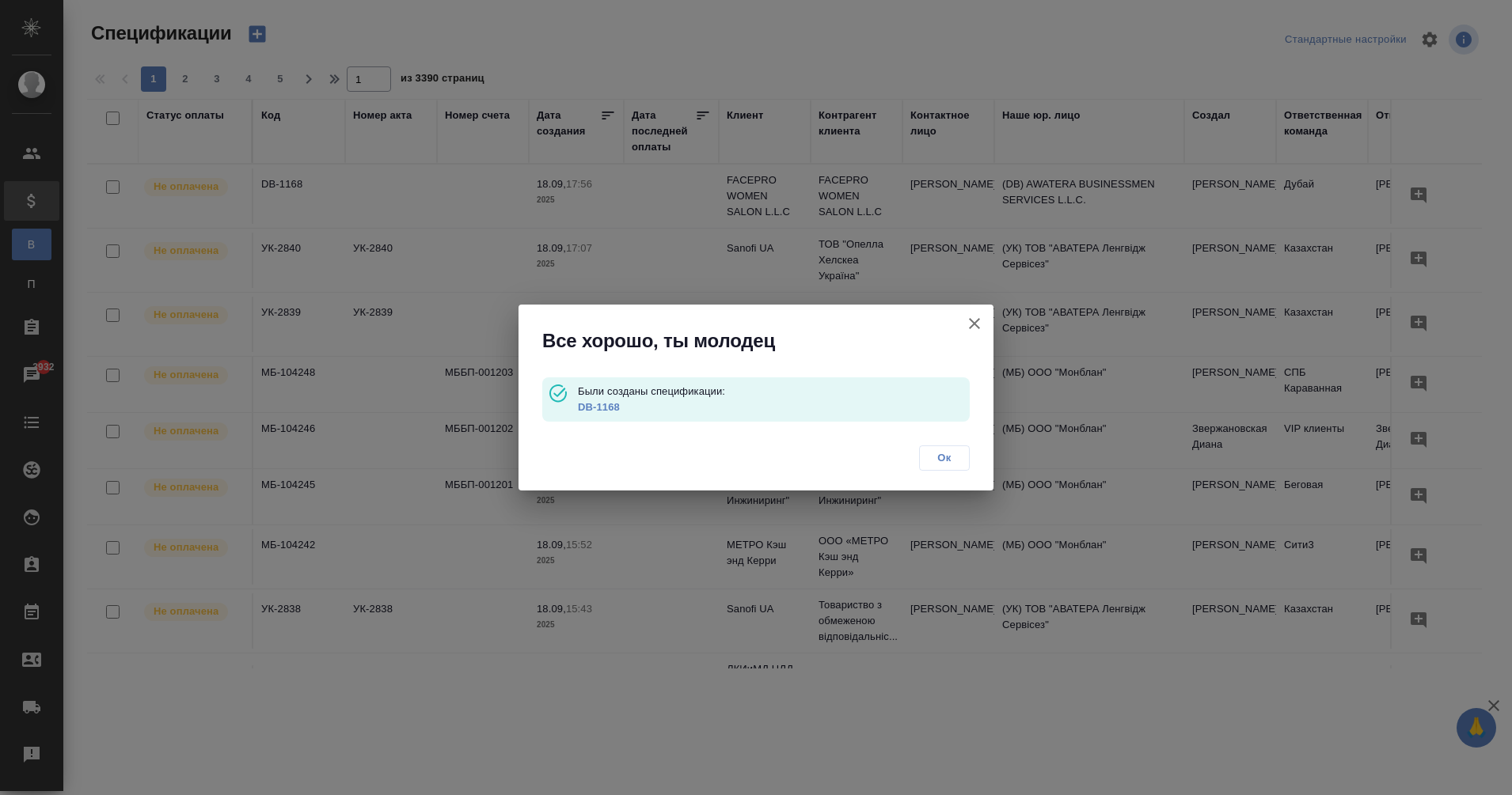
click at [584, 405] on link "DB-1168" at bounding box center [599, 407] width 42 height 12
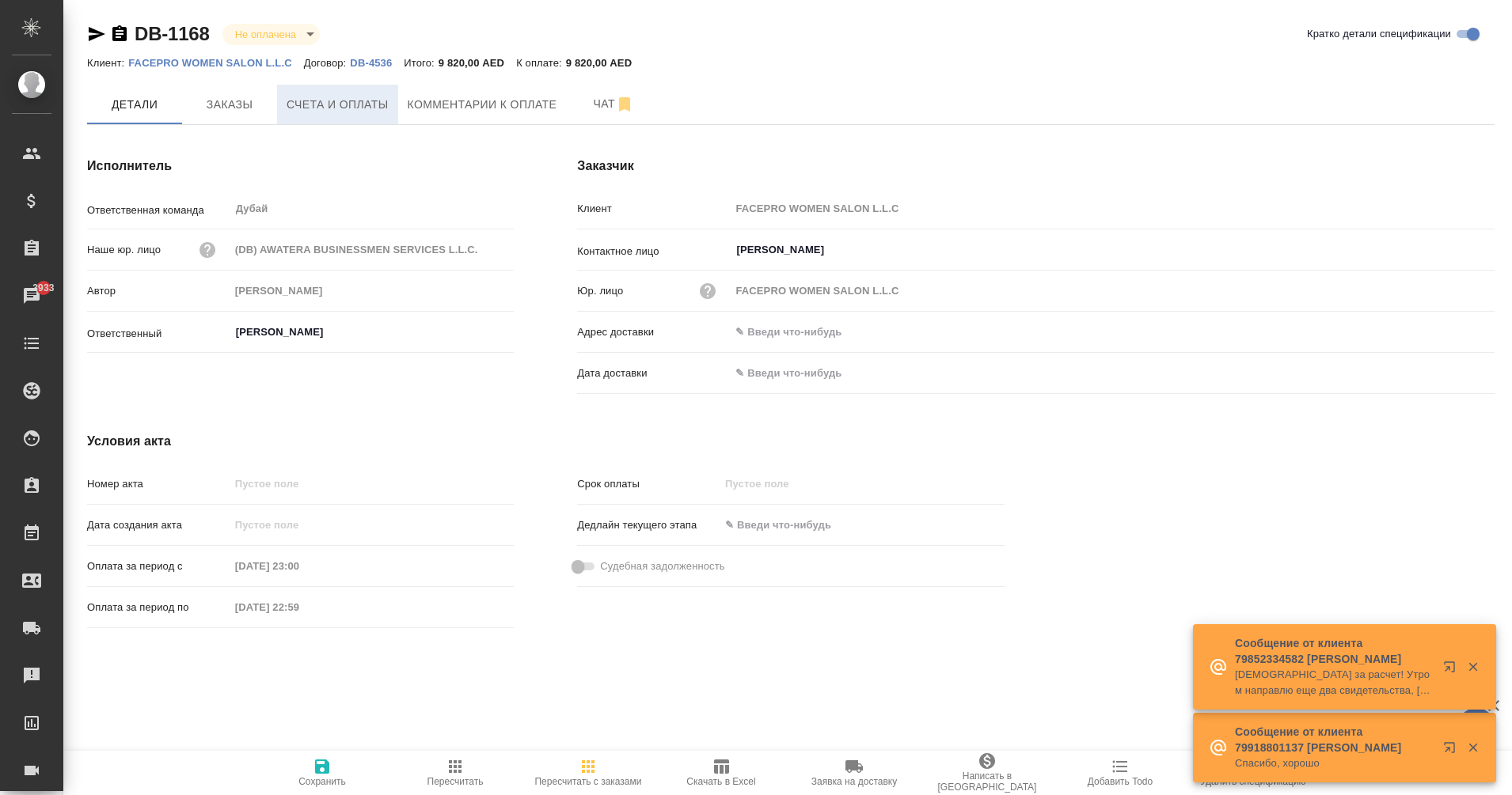
click at [329, 102] on span "Счета и оплаты" at bounding box center [337, 105] width 102 height 20
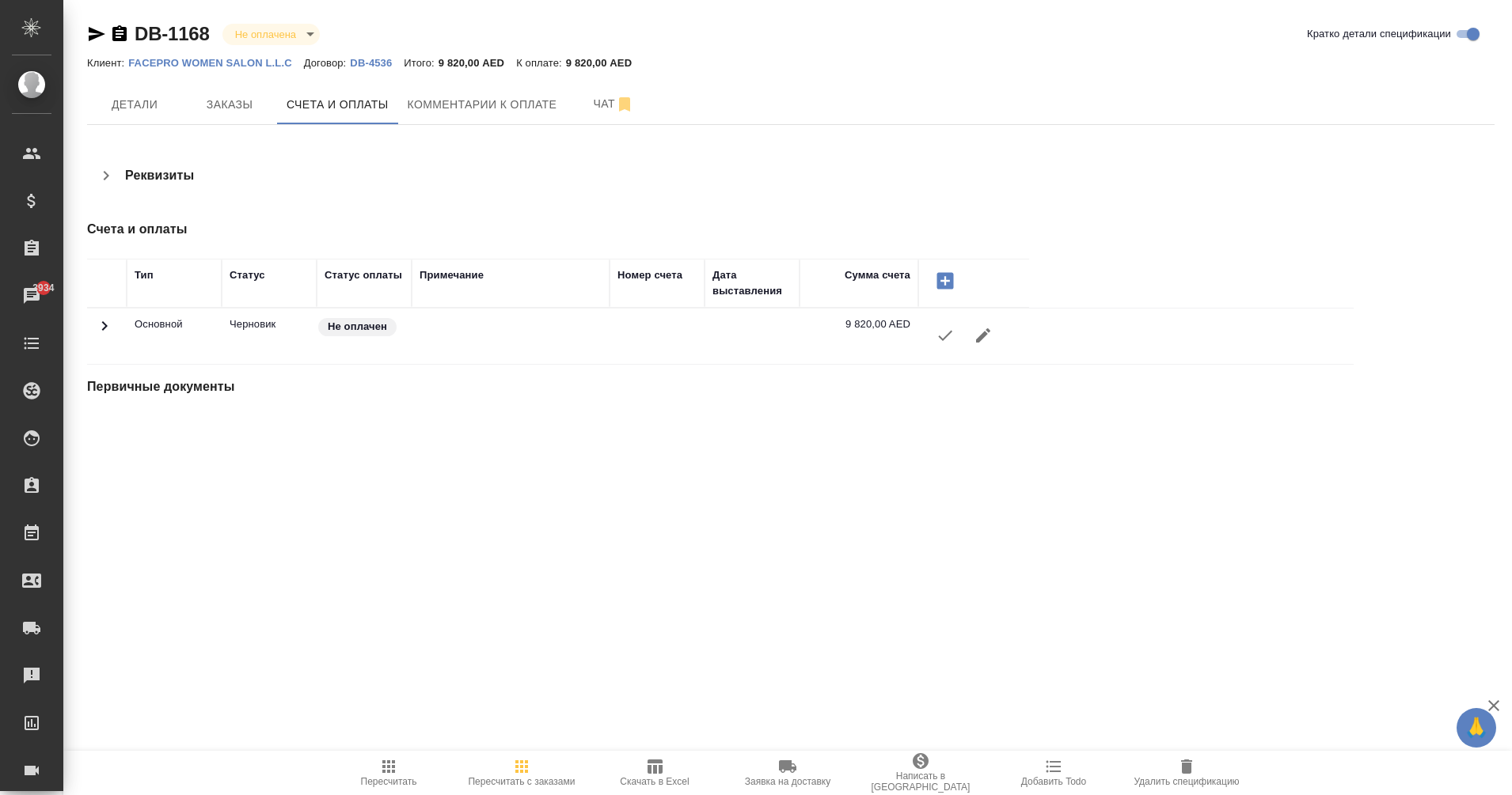
click at [948, 341] on icon "button" at bounding box center [945, 335] width 19 height 19
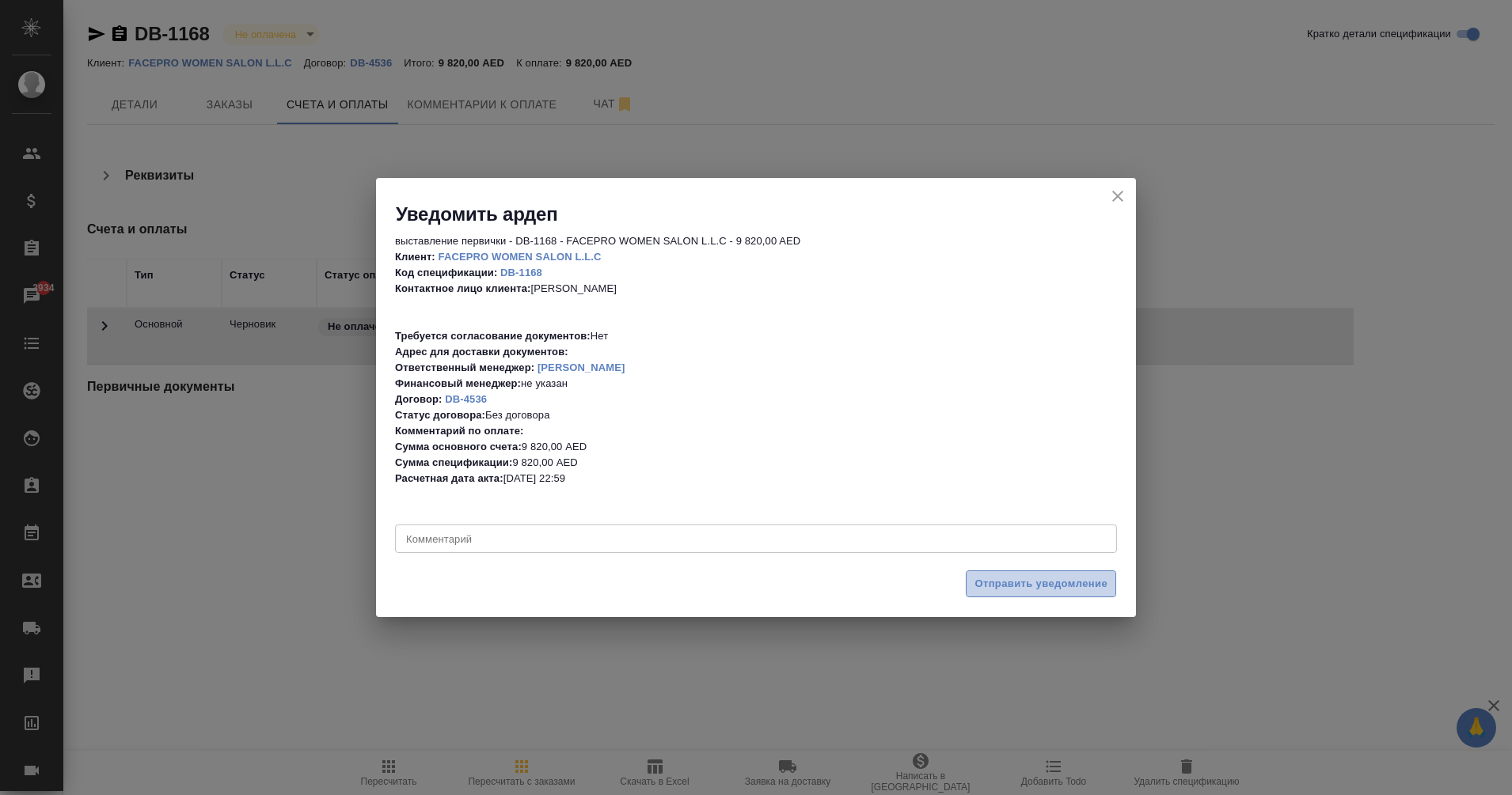
click at [1039, 590] on span "Отправить уведомление" at bounding box center [1041, 585] width 133 height 18
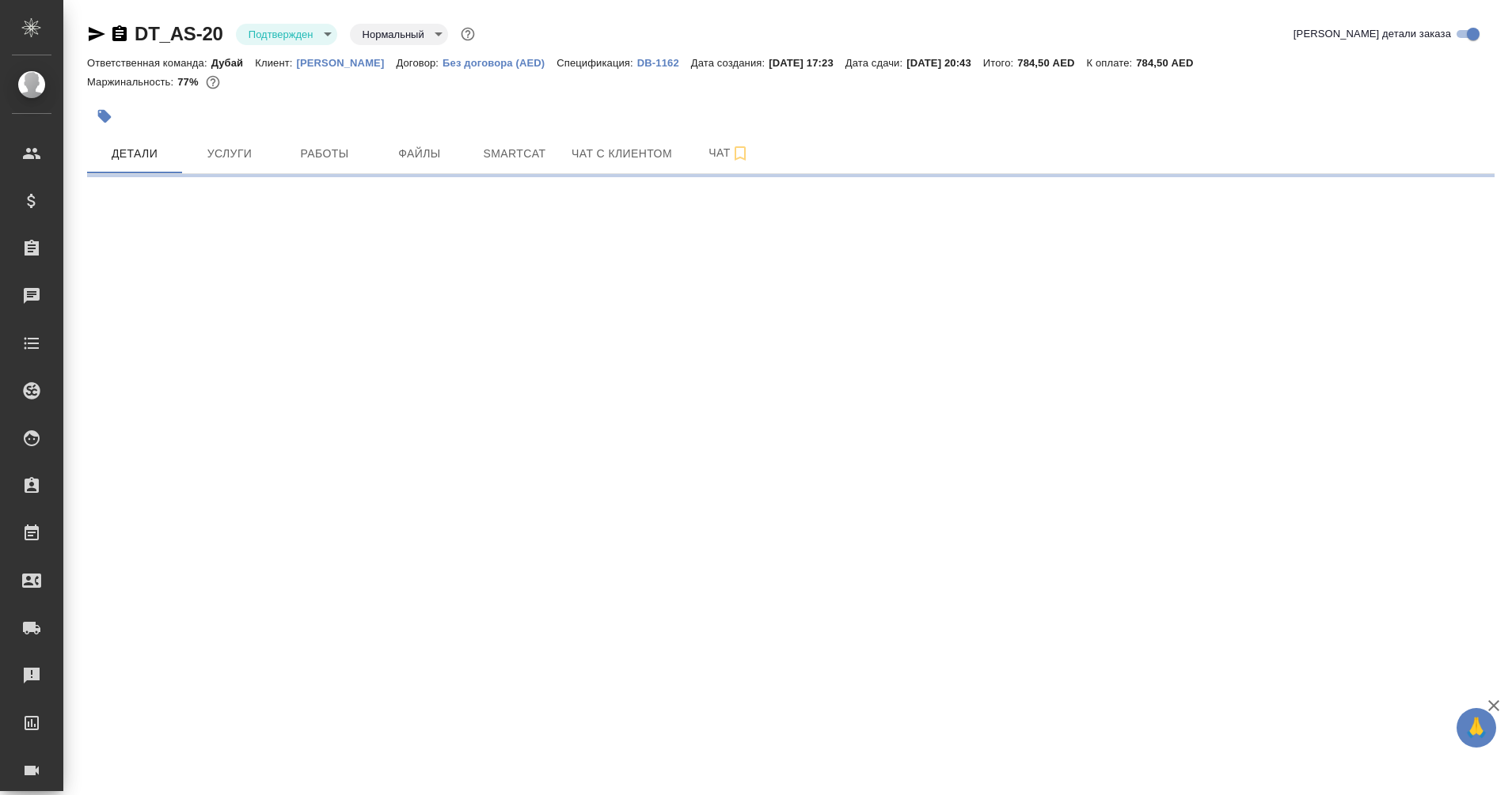
select select "RU"
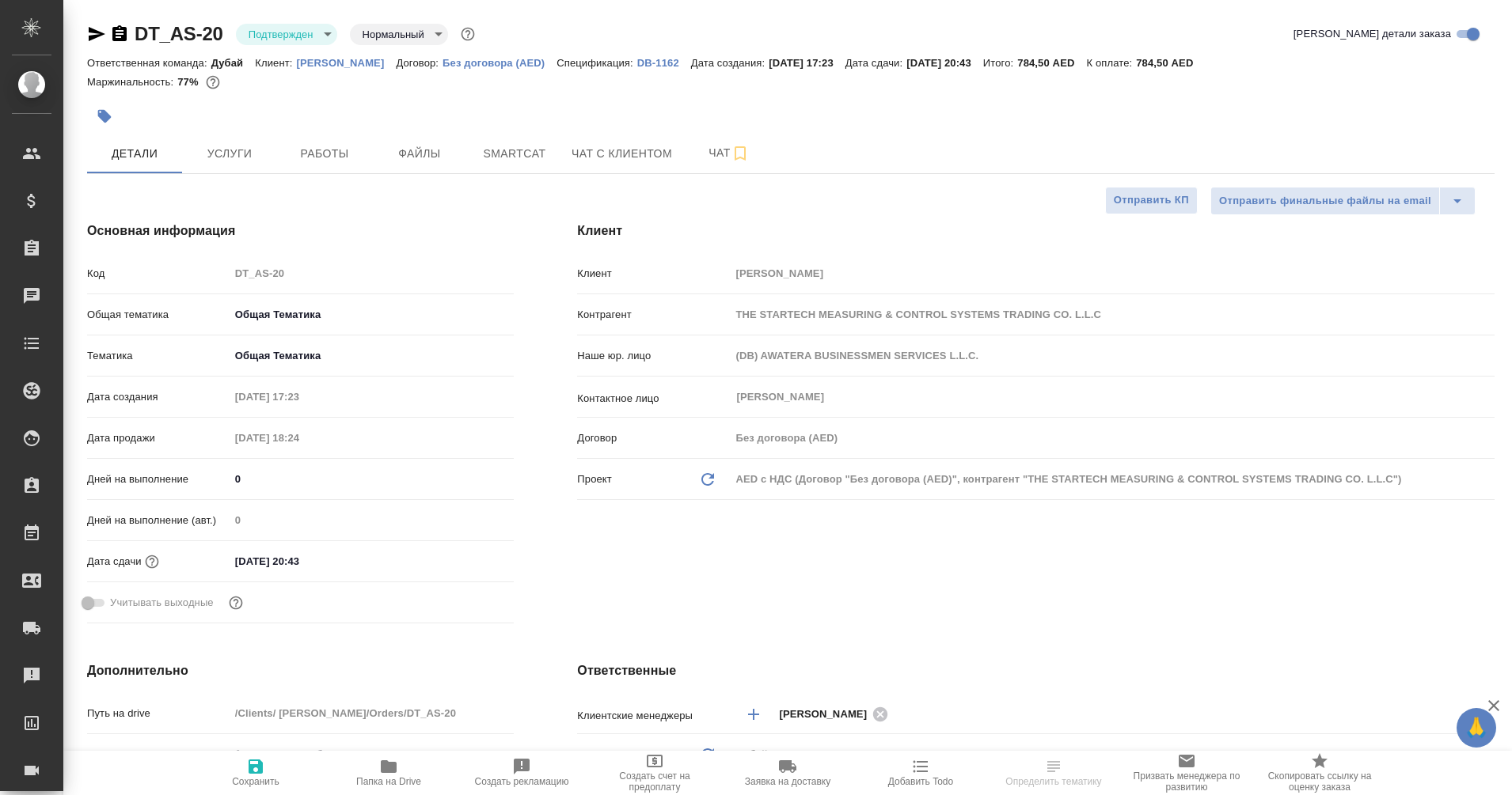
type textarea "x"
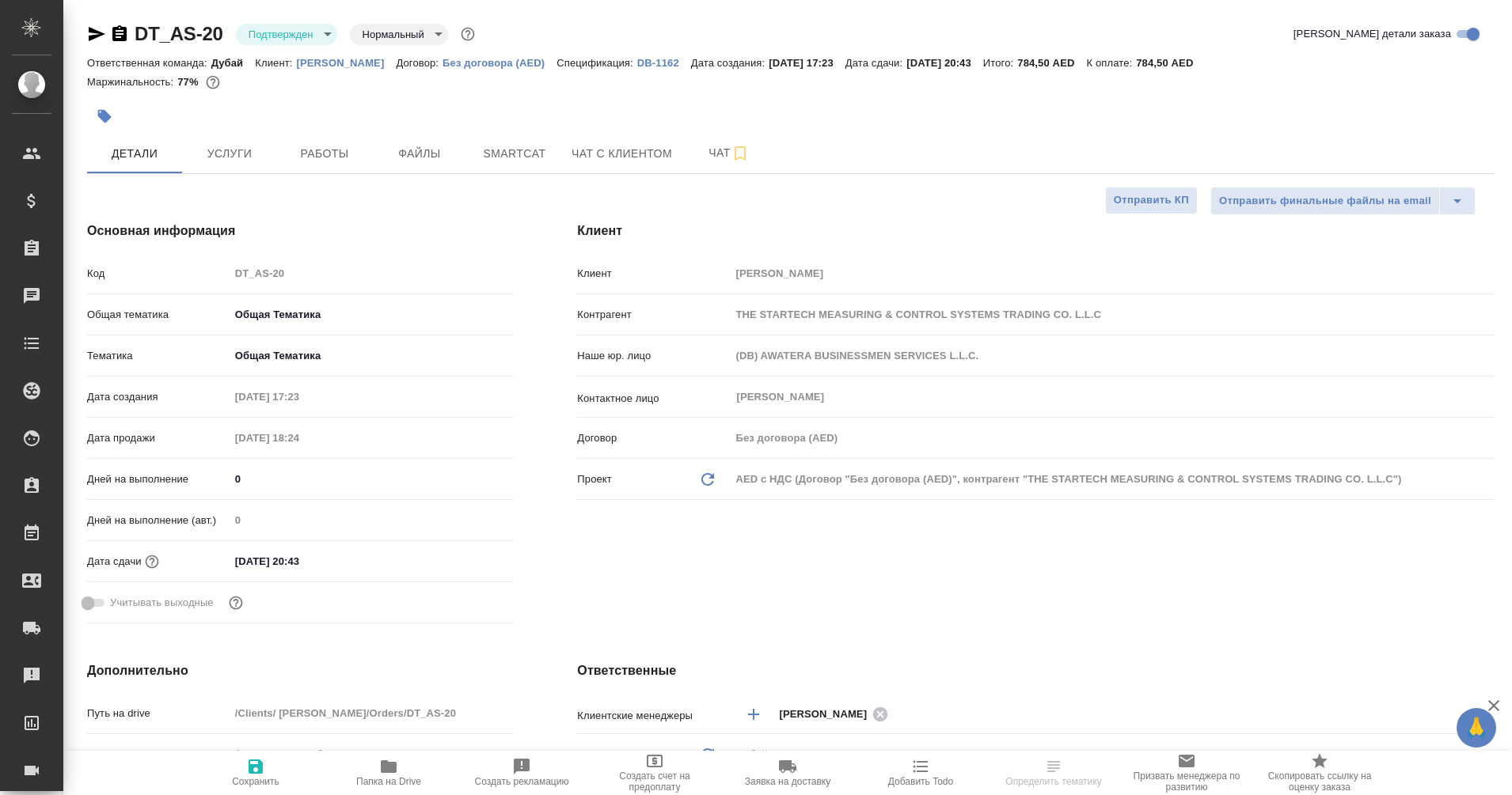
type textarea "x"
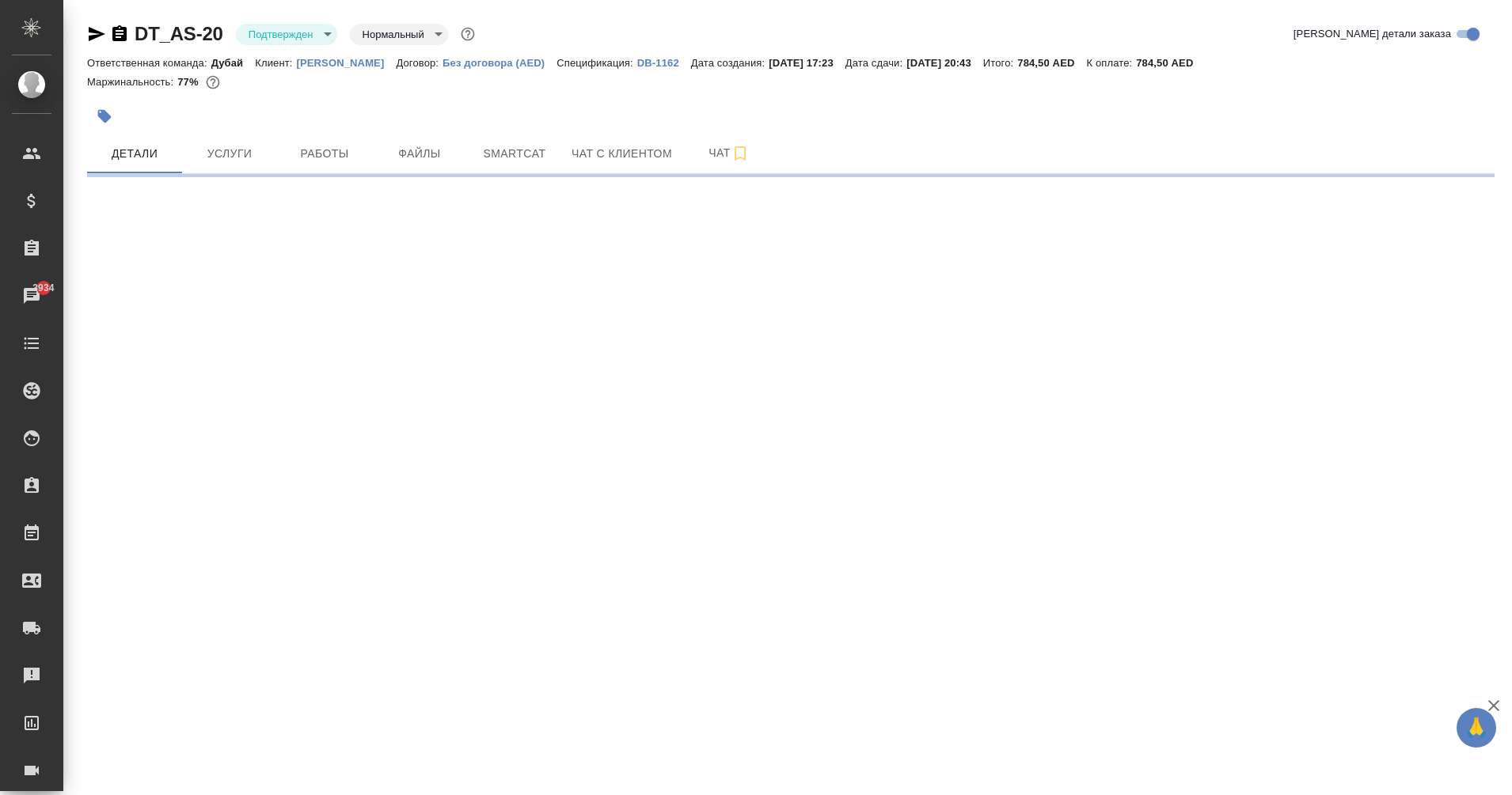
select select "RU"
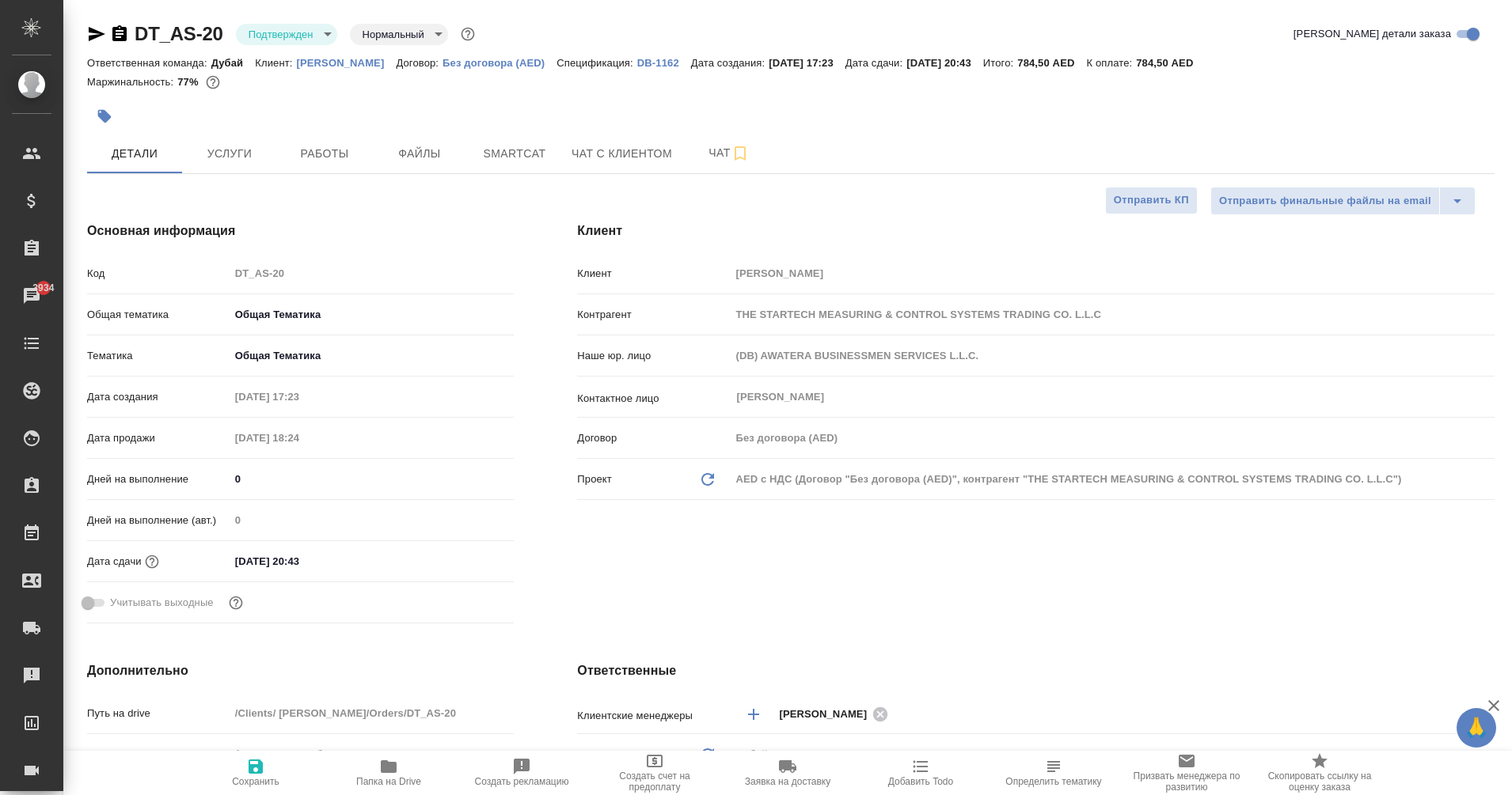
type textarea "x"
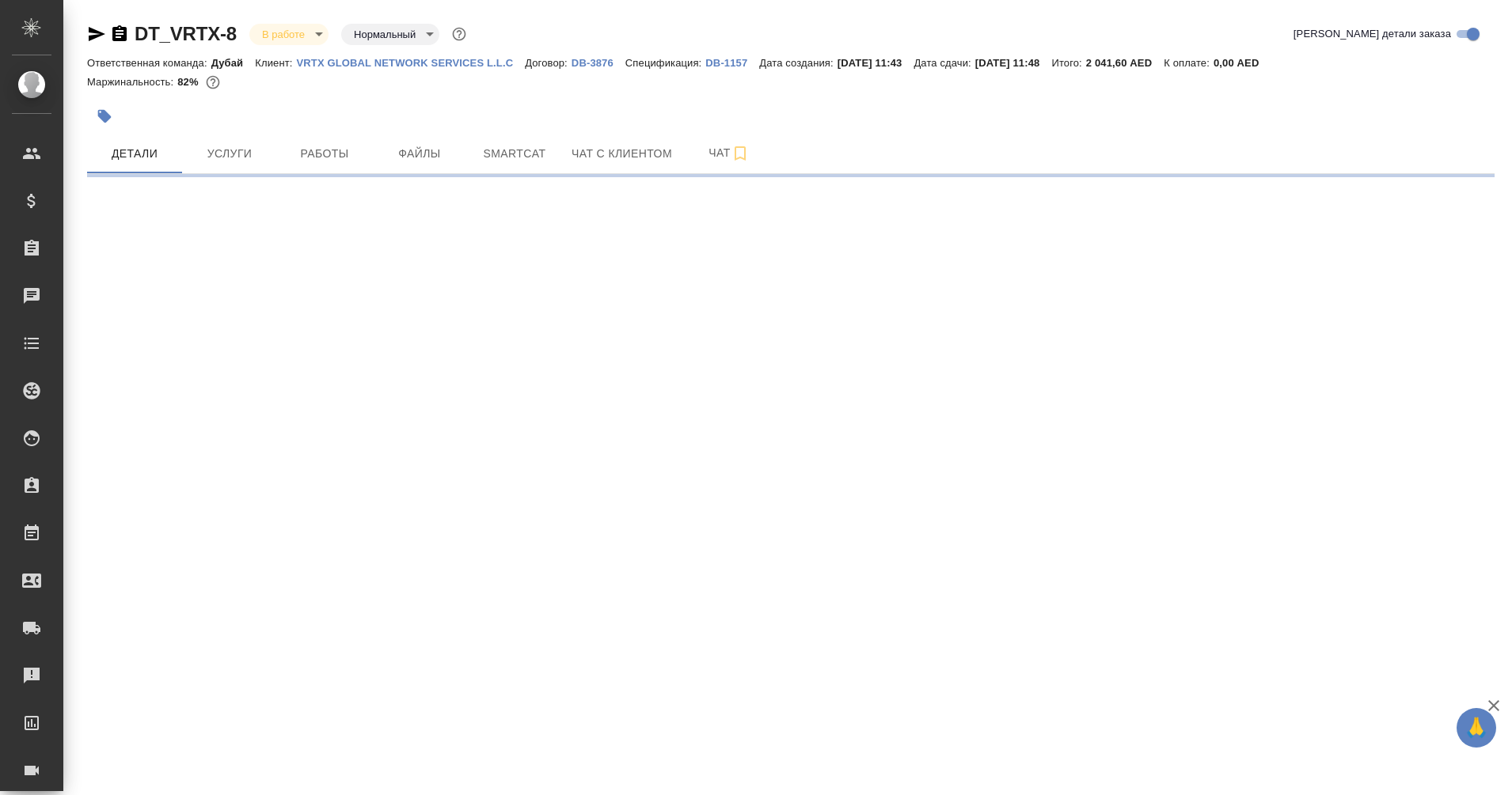
select select "RU"
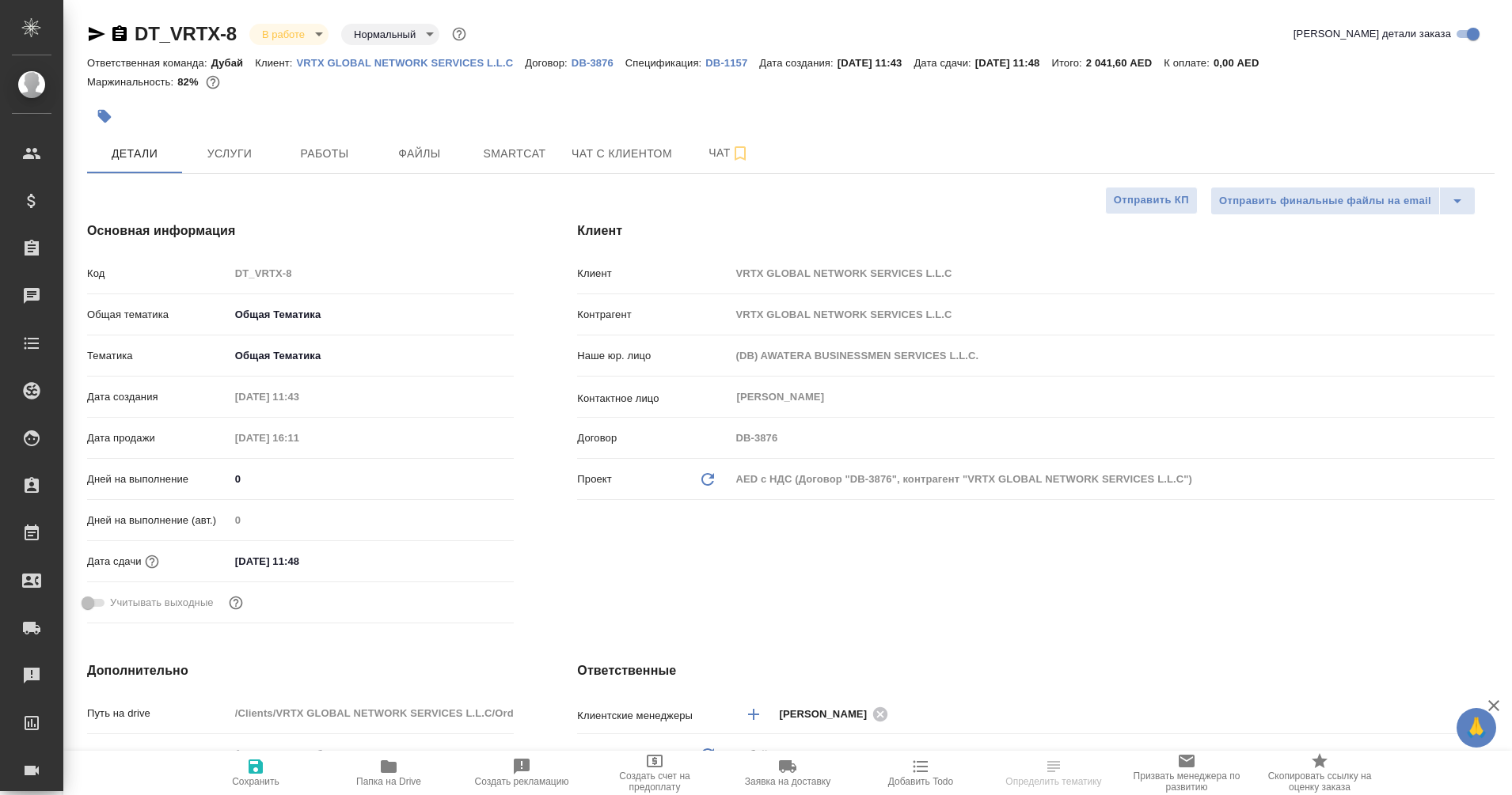
type textarea "x"
drag, startPoint x: 1127, startPoint y: 65, endPoint x: 1165, endPoint y: 62, distance: 38.1
click at [1164, 62] on p "2 041,60 AED" at bounding box center [1125, 63] width 78 height 12
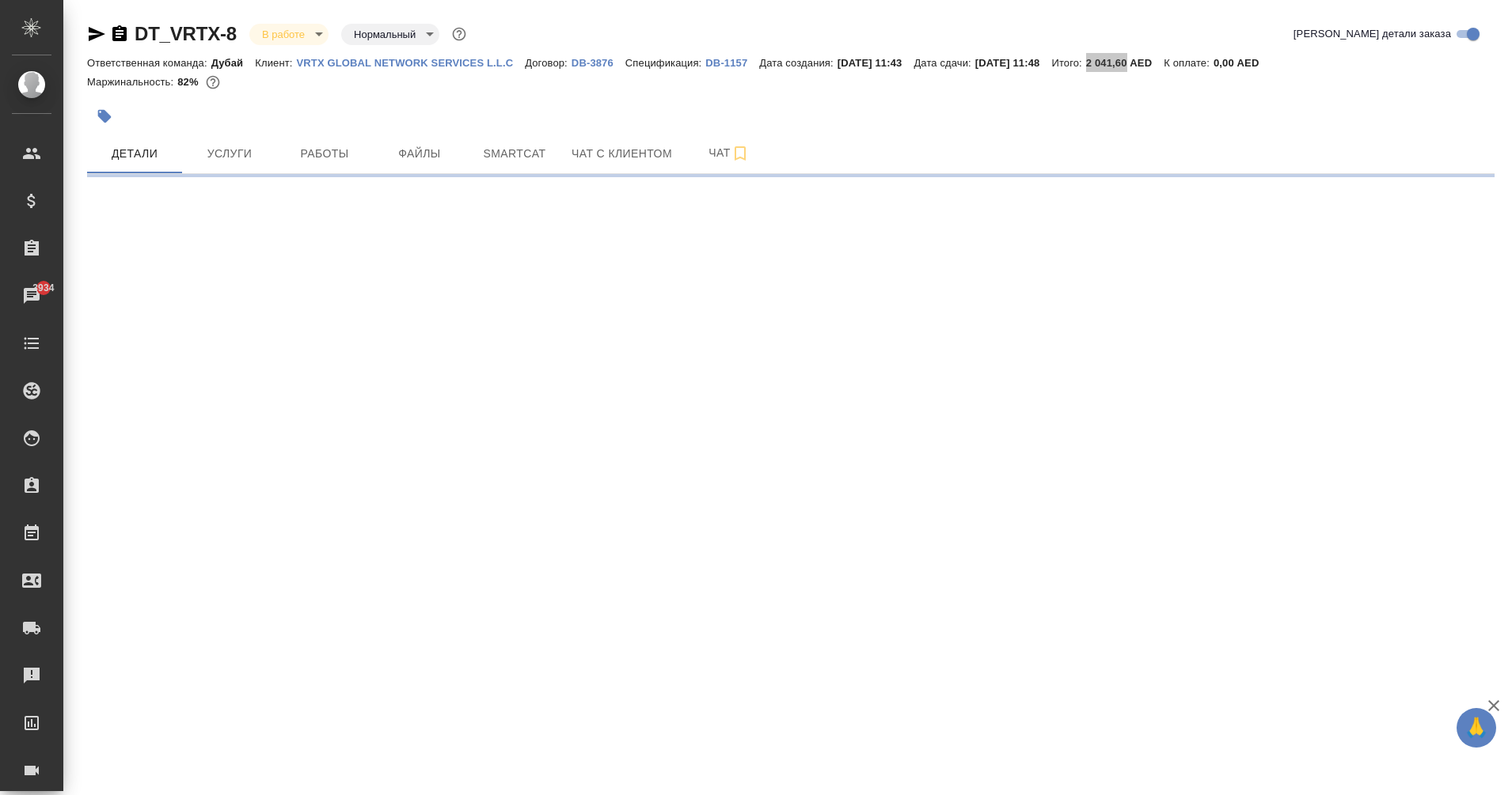
select select "RU"
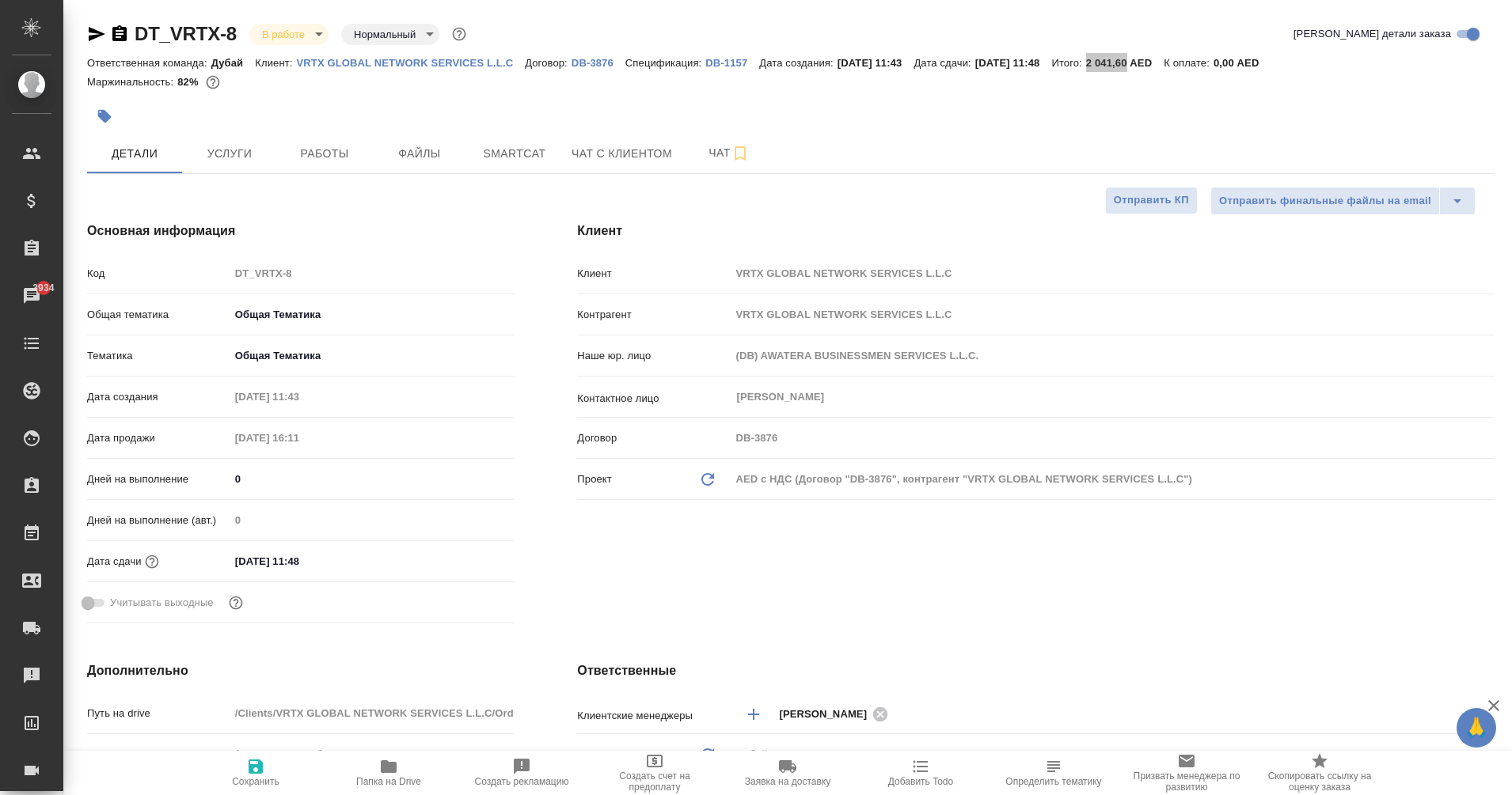
type textarea "x"
